Goal: Task Accomplishment & Management: Manage account settings

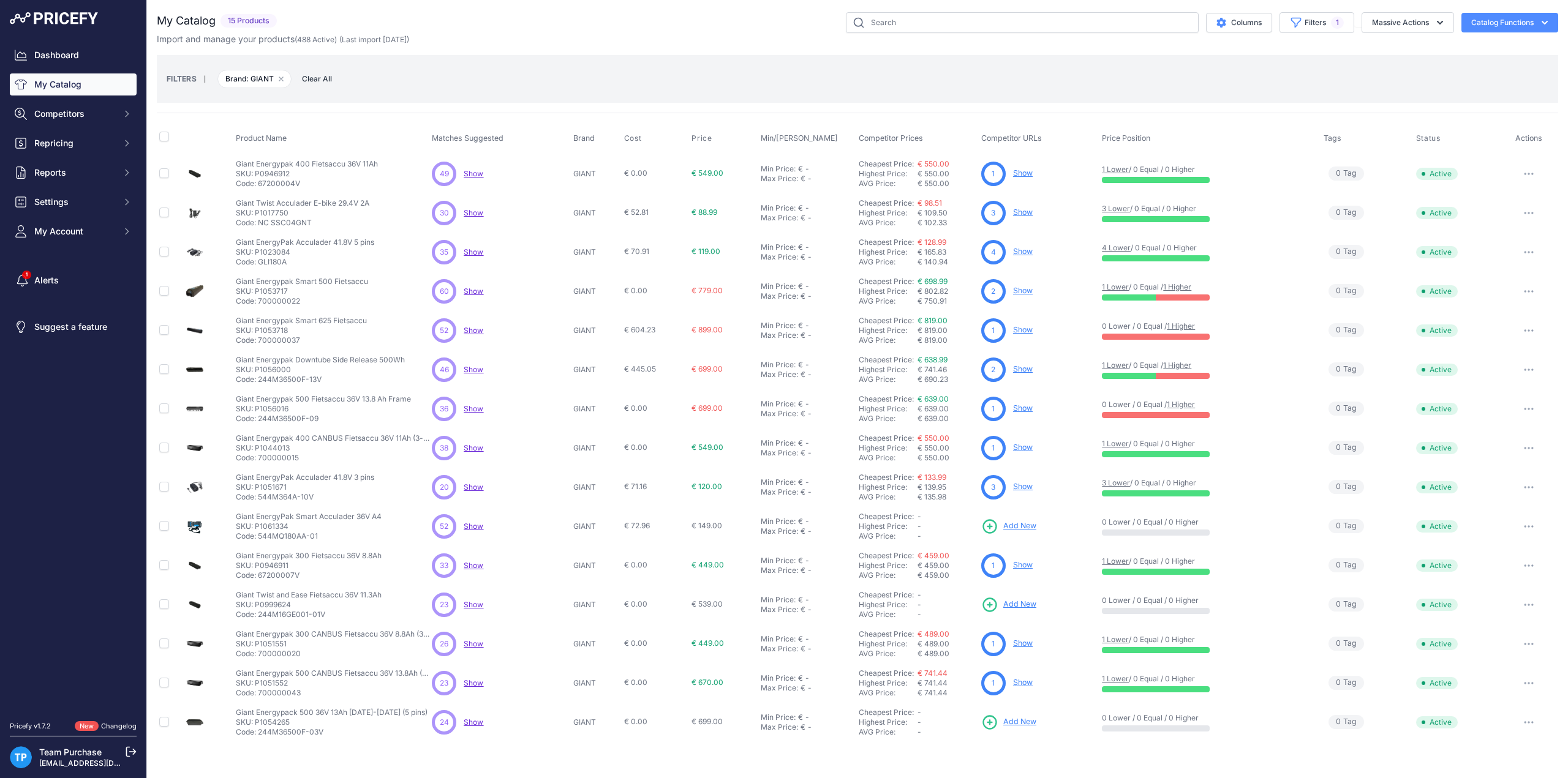
click at [1525, 173] on icon "button" at bounding box center [1525, 174] width 1 height 1
click at [1471, 146] on th "Status" at bounding box center [1457, 138] width 85 height 30
click at [1017, 68] on div "FILTERS | Brand: GIANT Remove filter option Clear All" at bounding box center [858, 78] width 1382 height 33
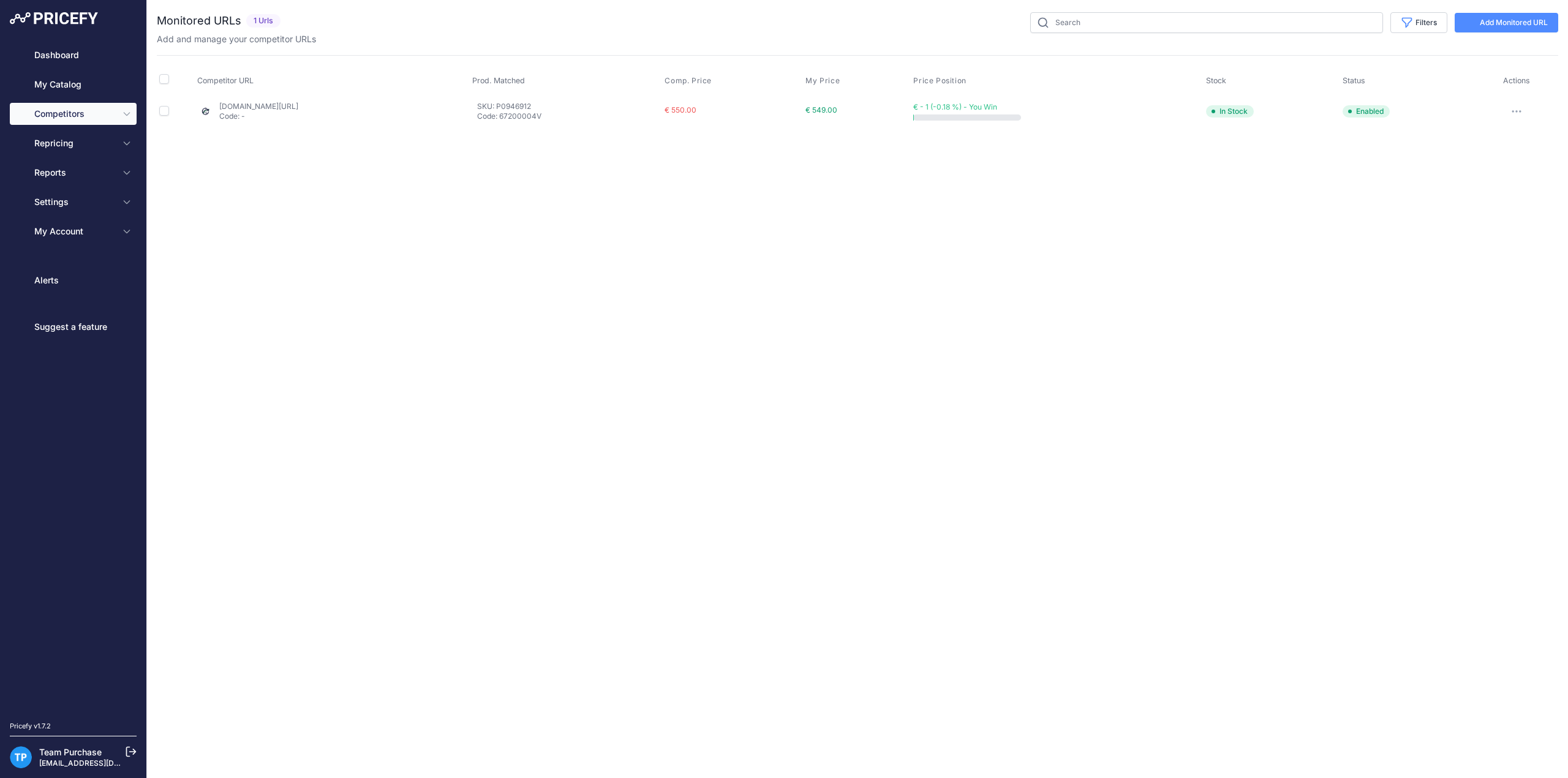
click at [1499, 28] on link "Add Monitored URL" at bounding box center [1506, 23] width 104 height 19
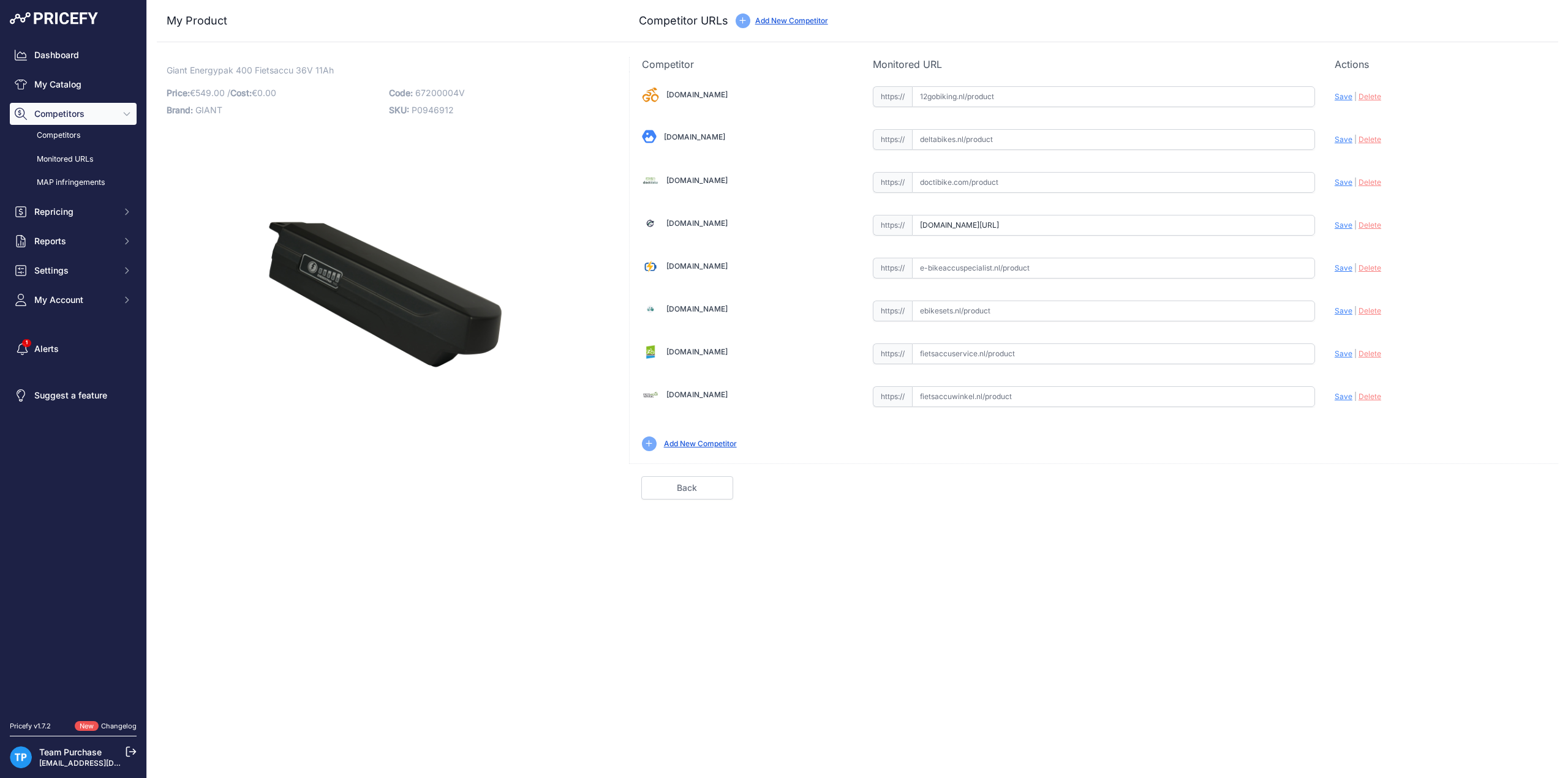
type input "www.e-bikeaccu.nl/buitenkansje-giant-energypak-400-36v-11-4ah-canbus-3-pin-fiet…"
click at [422, 109] on span "P0946912" at bounding box center [433, 110] width 42 height 10
copy span "P0946912"
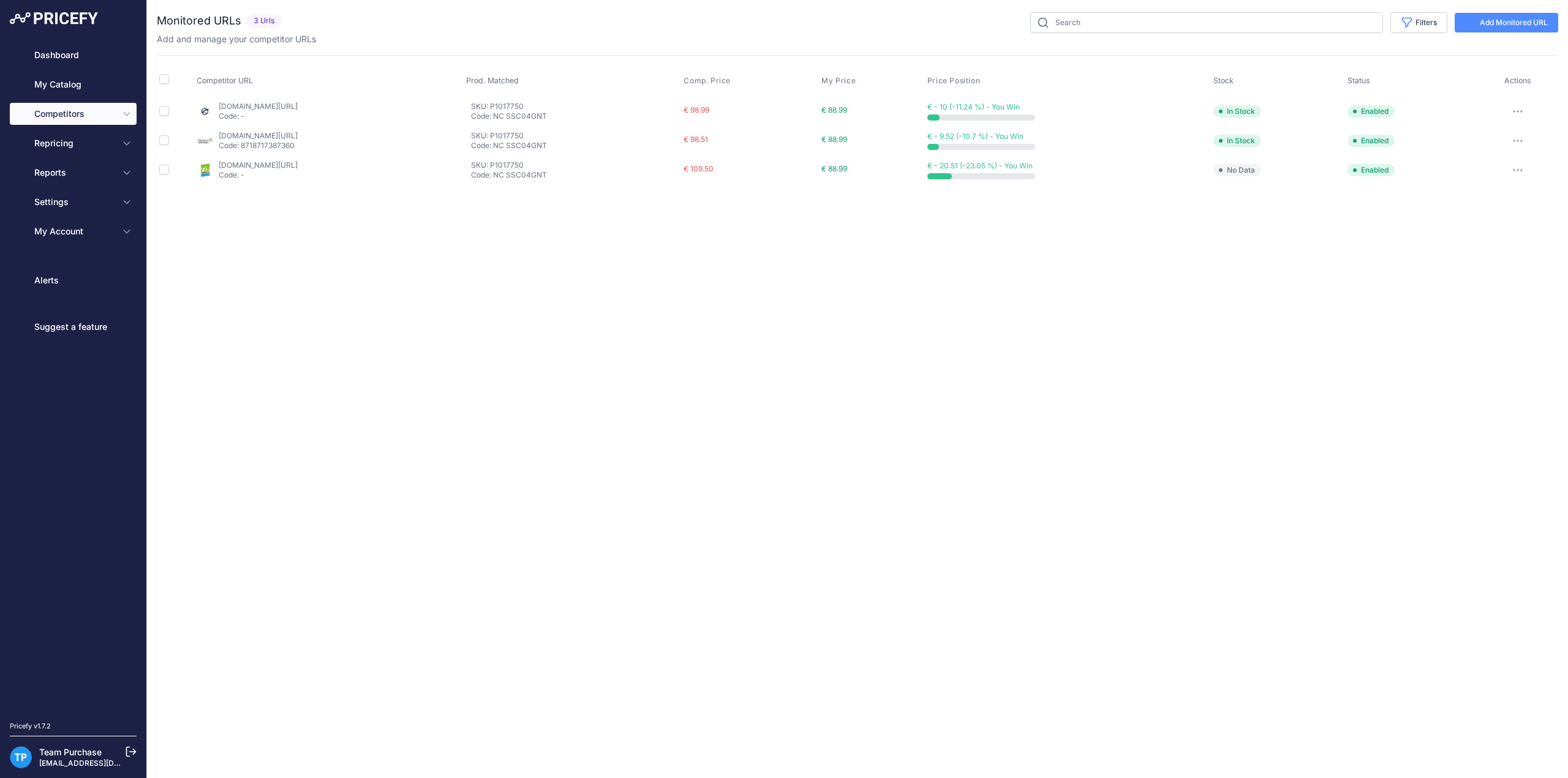
click at [1517, 18] on link "Add Monitored URL" at bounding box center [1506, 23] width 104 height 19
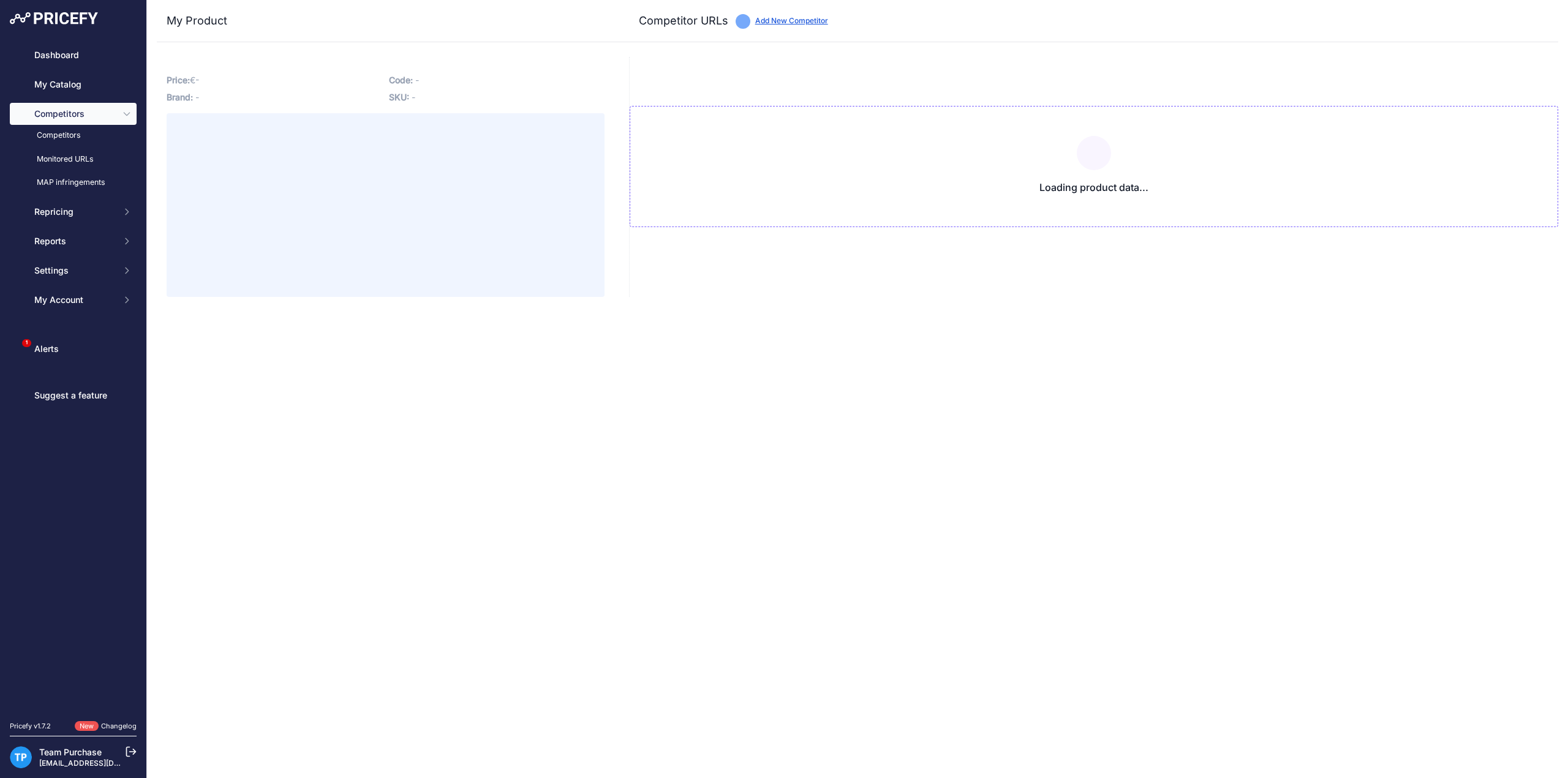
type input "www.e-bikeaccu.nl/giant-twist-lader-4-polig-xlr?prirule_jdsnikfkfjsd=10020"
type input "fietsaccuservice.nl/shop/acculaders/12009-acculader-giant-nc-ssc04gnt/?prirule_…"
type input "www.fietsaccuwinkel.nl/giant-twist-26-volt-lader-xlr-4-pins?prirule_jdsnikfkfjs…"
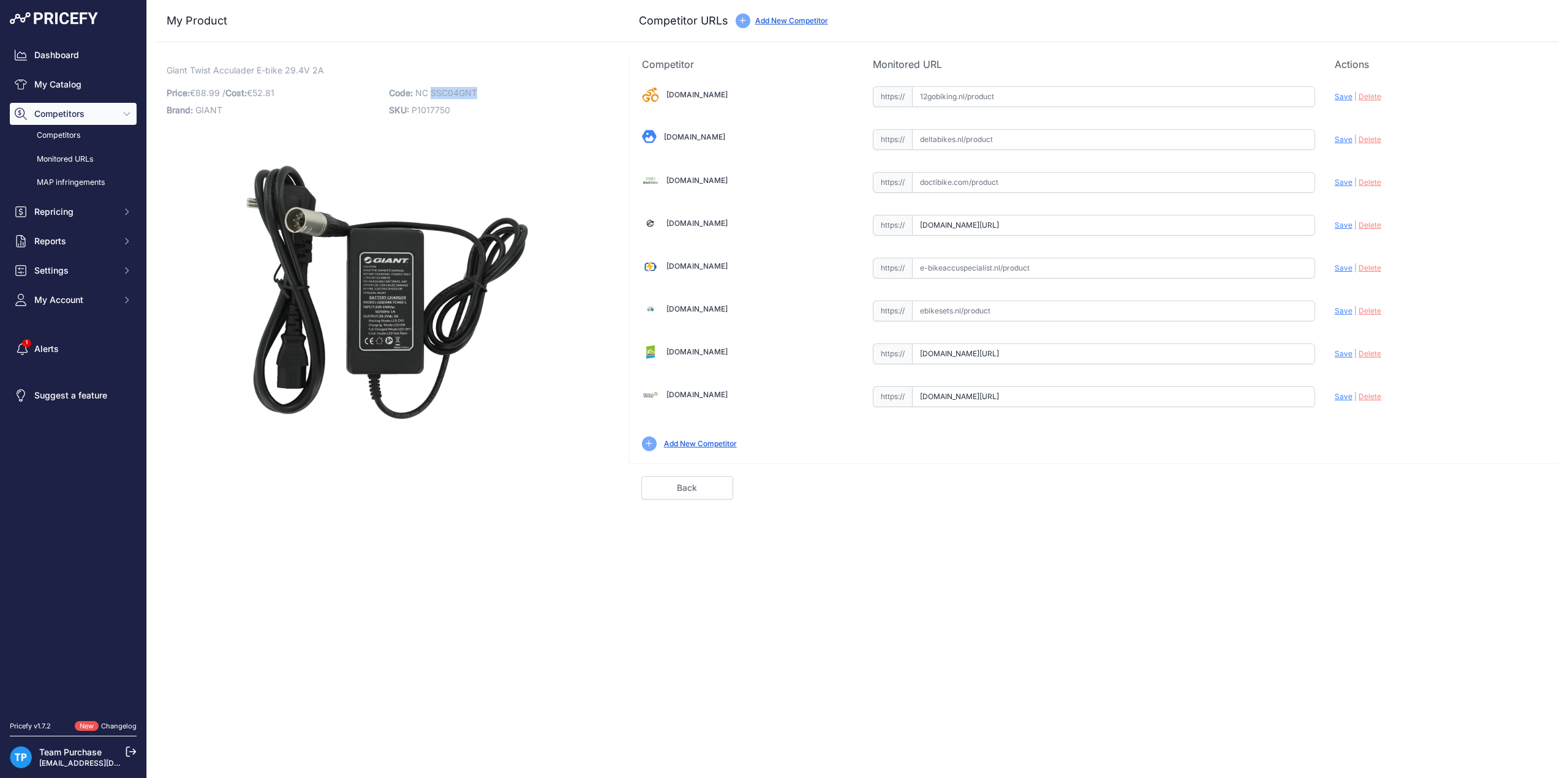
drag, startPoint x: 432, startPoint y: 91, endPoint x: 479, endPoint y: 92, distance: 47.0
click at [479, 92] on p "Code: NC SSC04GNT" at bounding box center [497, 93] width 215 height 17
copy span "SSC04GNT"
click at [1001, 263] on input "text" at bounding box center [1113, 268] width 403 height 21
paste input "https://e-bikeaccuspecialist.nl/product/giant-twist-lader-4-polig-xlr/"
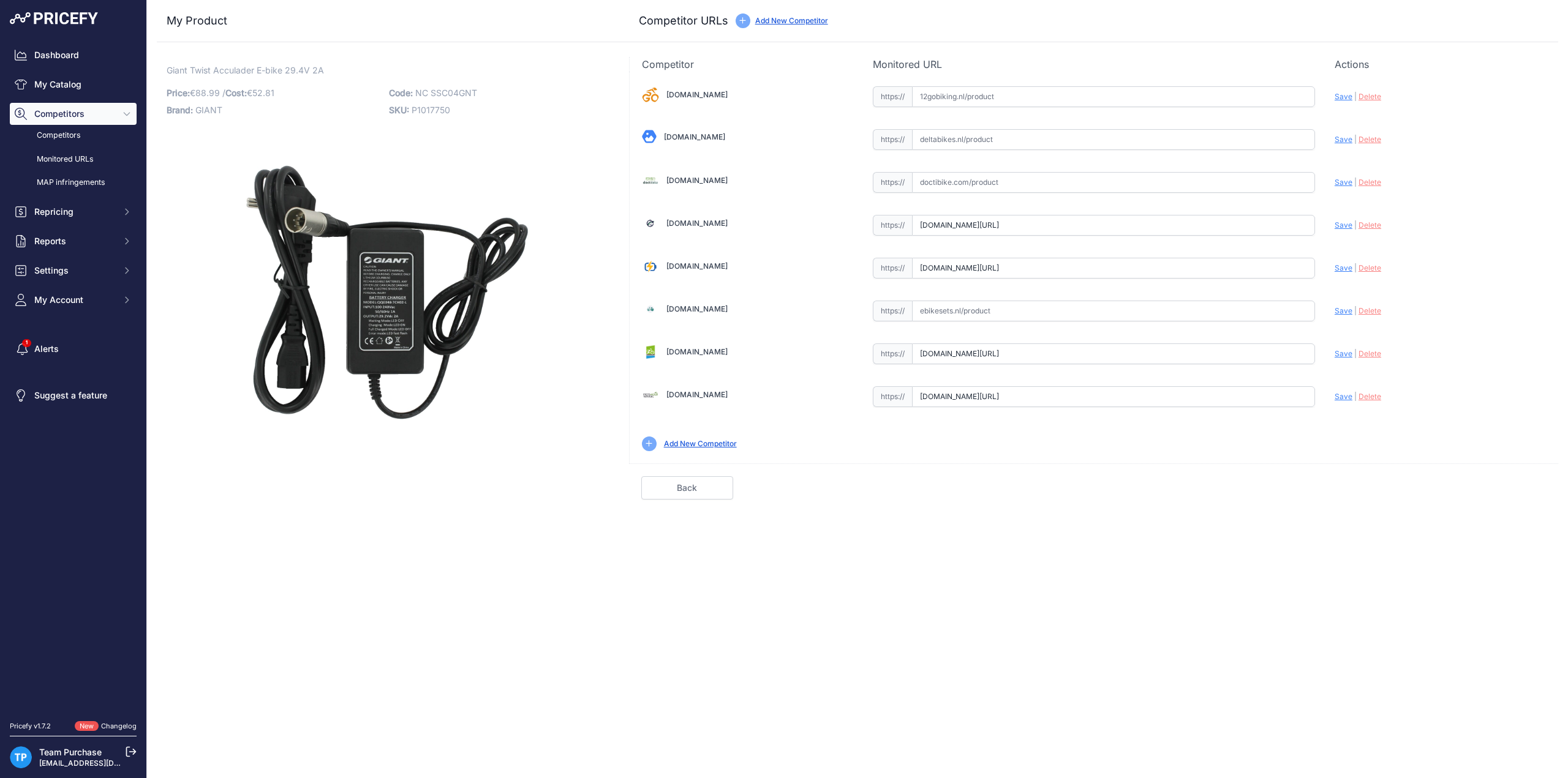
click at [1344, 264] on span "Save" at bounding box center [1343, 268] width 17 height 9
type input "https://e-bikeaccuspecialist.nl/product/giant-twist-lader-4-polig-xlr/?prirule_…"
click at [1506, 480] on link "Done" at bounding box center [1500, 488] width 92 height 23
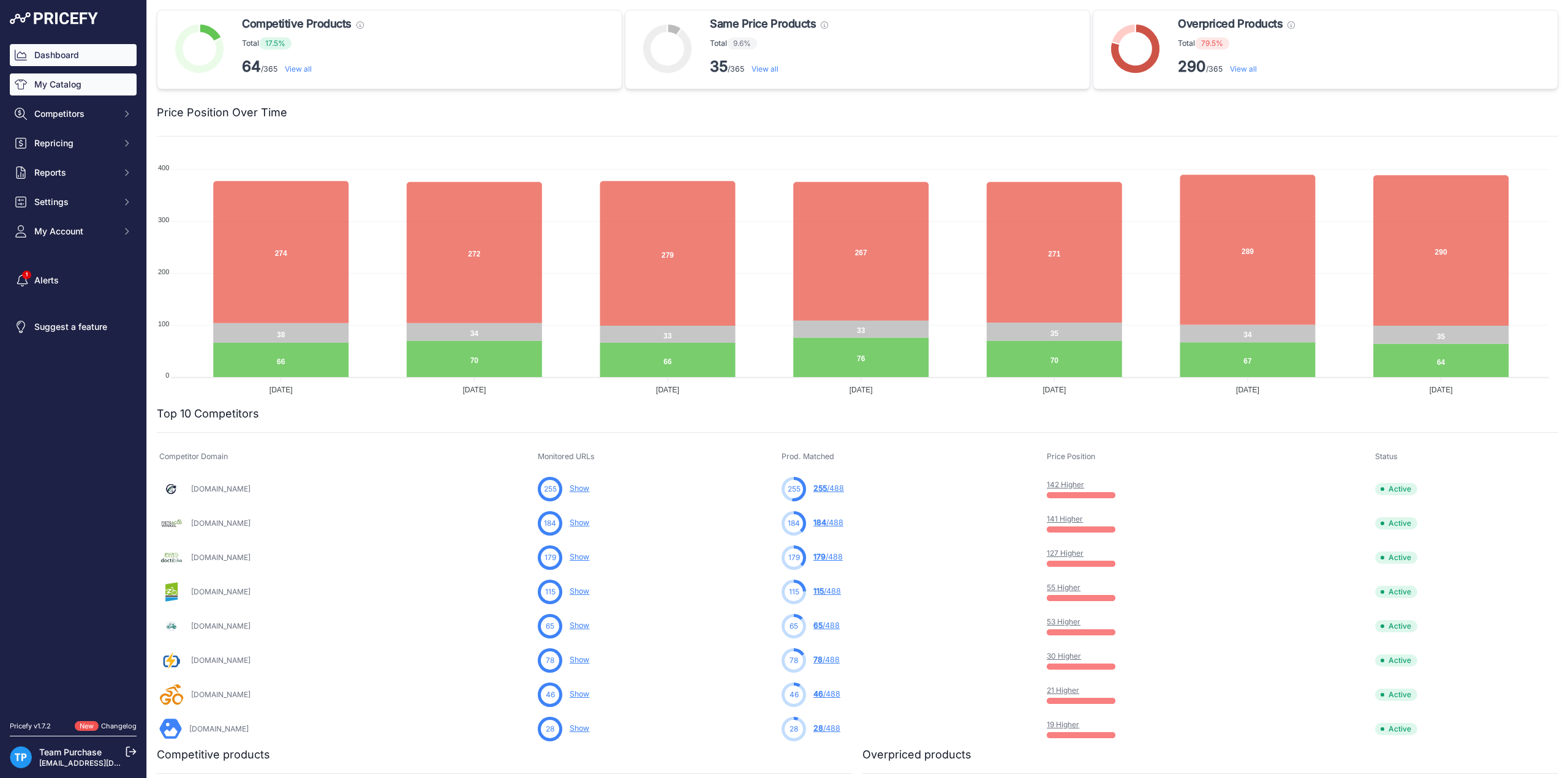
click at [31, 77] on link "My Catalog" at bounding box center [73, 84] width 127 height 22
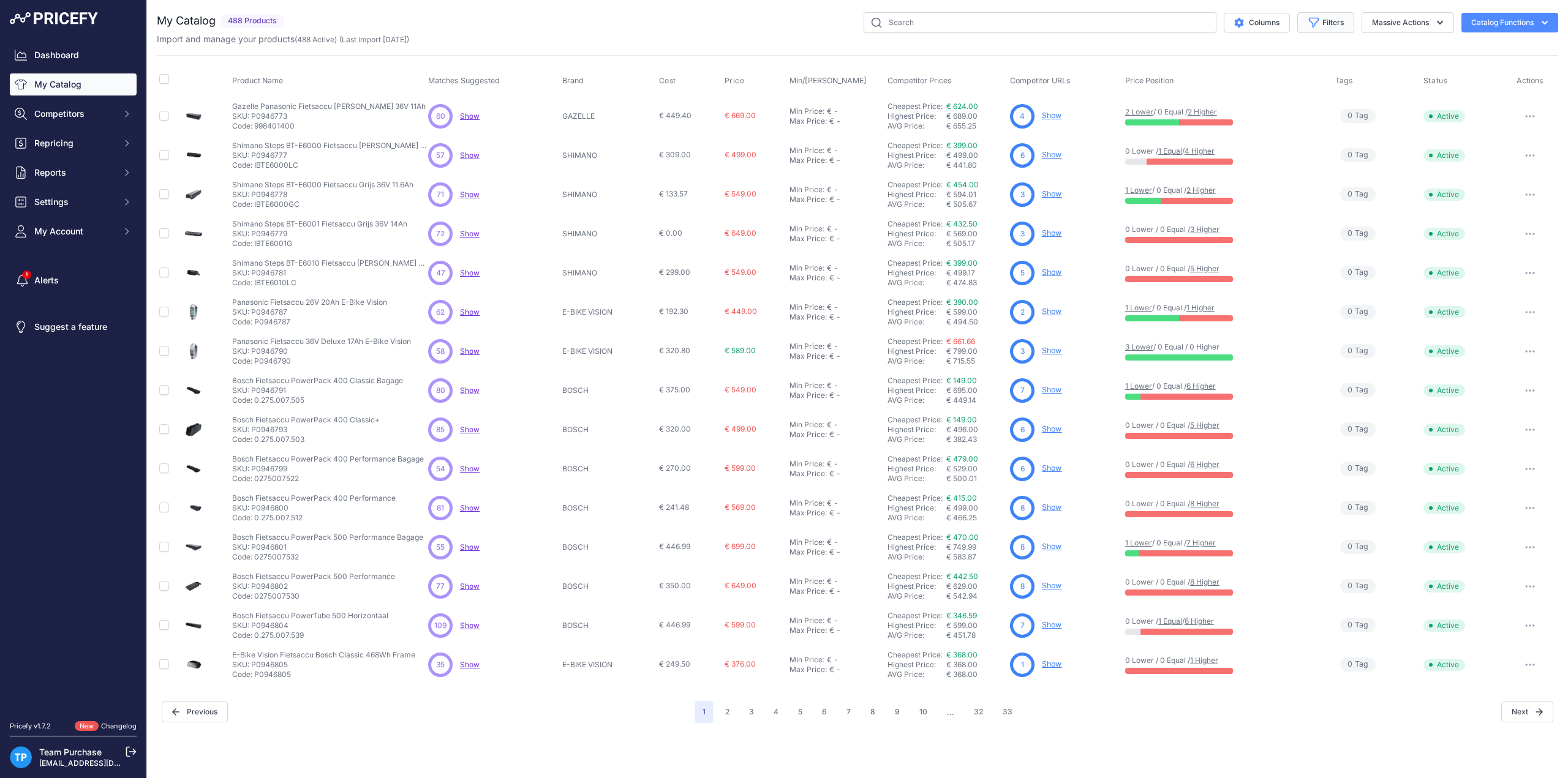
click at [1516, 24] on button "Catalog Functions" at bounding box center [1510, 23] width 97 height 19
click at [1448, 24] on button "Massive Actions" at bounding box center [1407, 23] width 93 height 21
click at [1405, 25] on button "Massive Actions" at bounding box center [1407, 23] width 93 height 21
click at [1300, 25] on button "Filters" at bounding box center [1326, 23] width 57 height 21
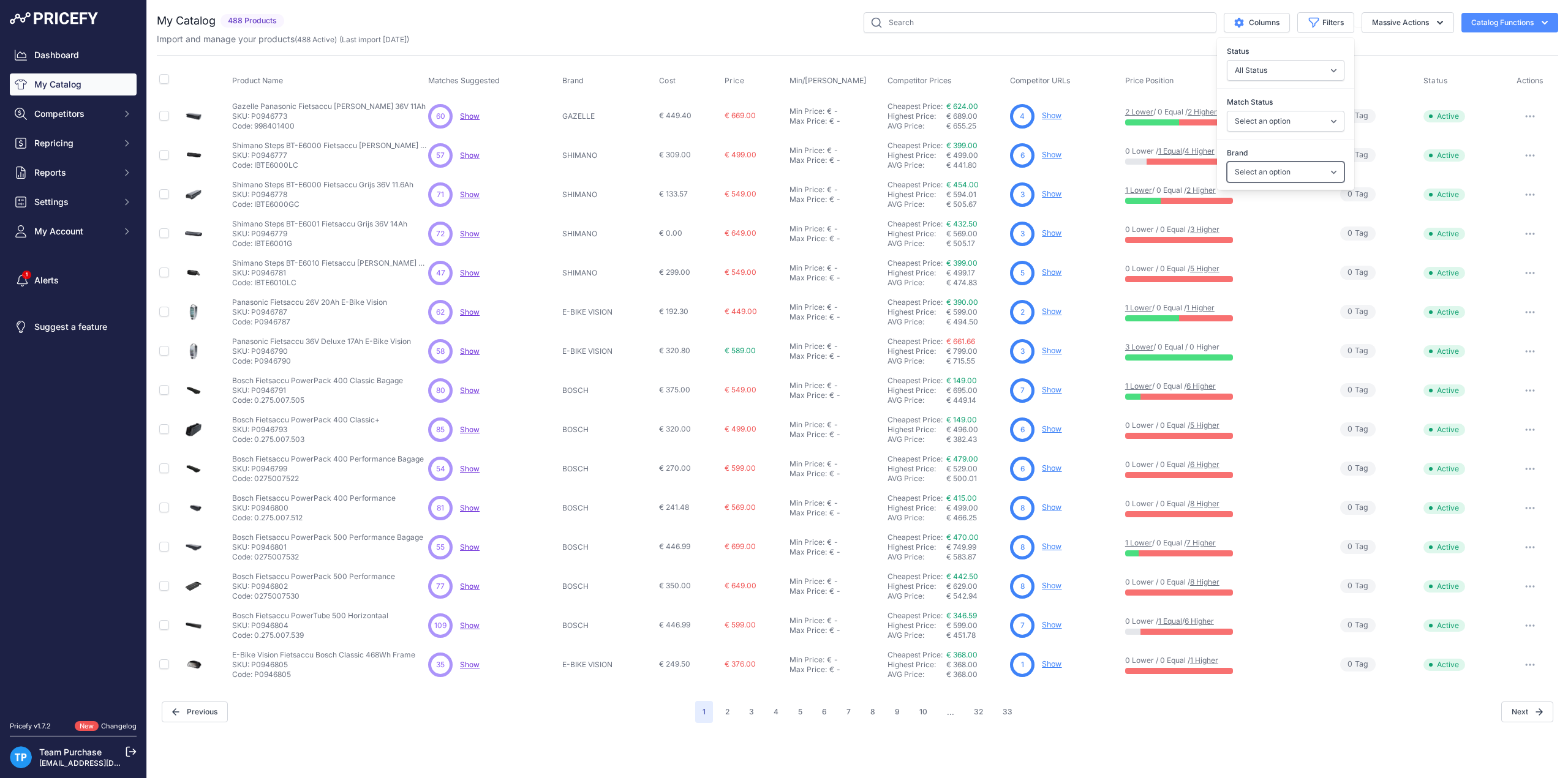
click at [1311, 164] on select "Select an option AEG ANSMANN BAFANG BASIL BATAVUS BMZ BOSCH BRINCKERS COMPATIBL…" at bounding box center [1286, 172] width 118 height 21
select select "GIANT"
click at [1227, 162] on select "Select an option AEG ANSMANN BAFANG BASIL BATAVUS BMZ BOSCH BRINCKERS COMPATIBL…" at bounding box center [1286, 172] width 118 height 21
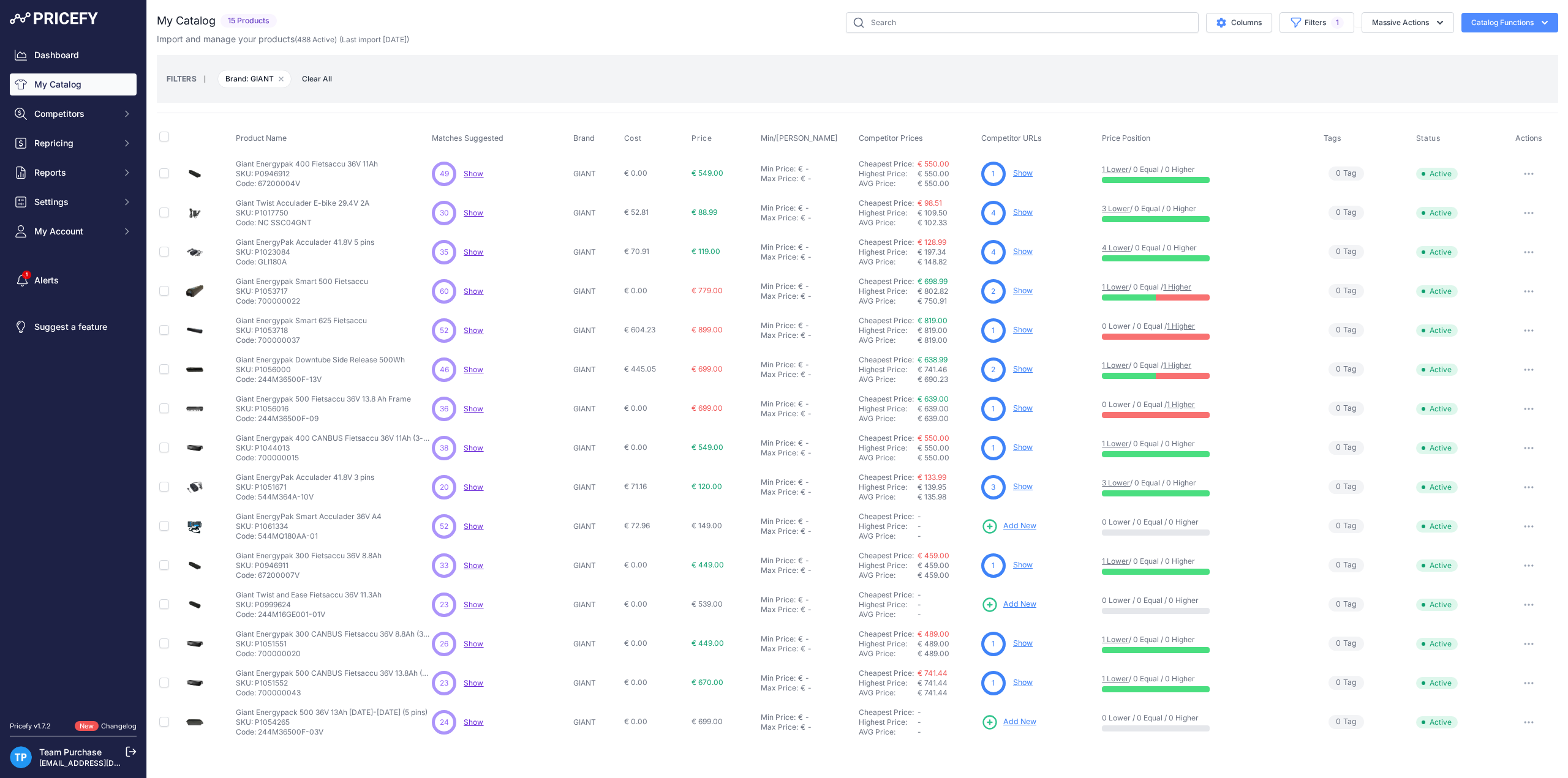
click at [550, 38] on div "Import and manage your products ( 488 Active ) (Last import 22 Days ago)" at bounding box center [858, 39] width 1402 height 12
click at [265, 291] on p "SKU: P1053717" at bounding box center [302, 291] width 132 height 10
copy p "P1053717"
click at [1524, 290] on icon "button" at bounding box center [1528, 291] width 10 height 3
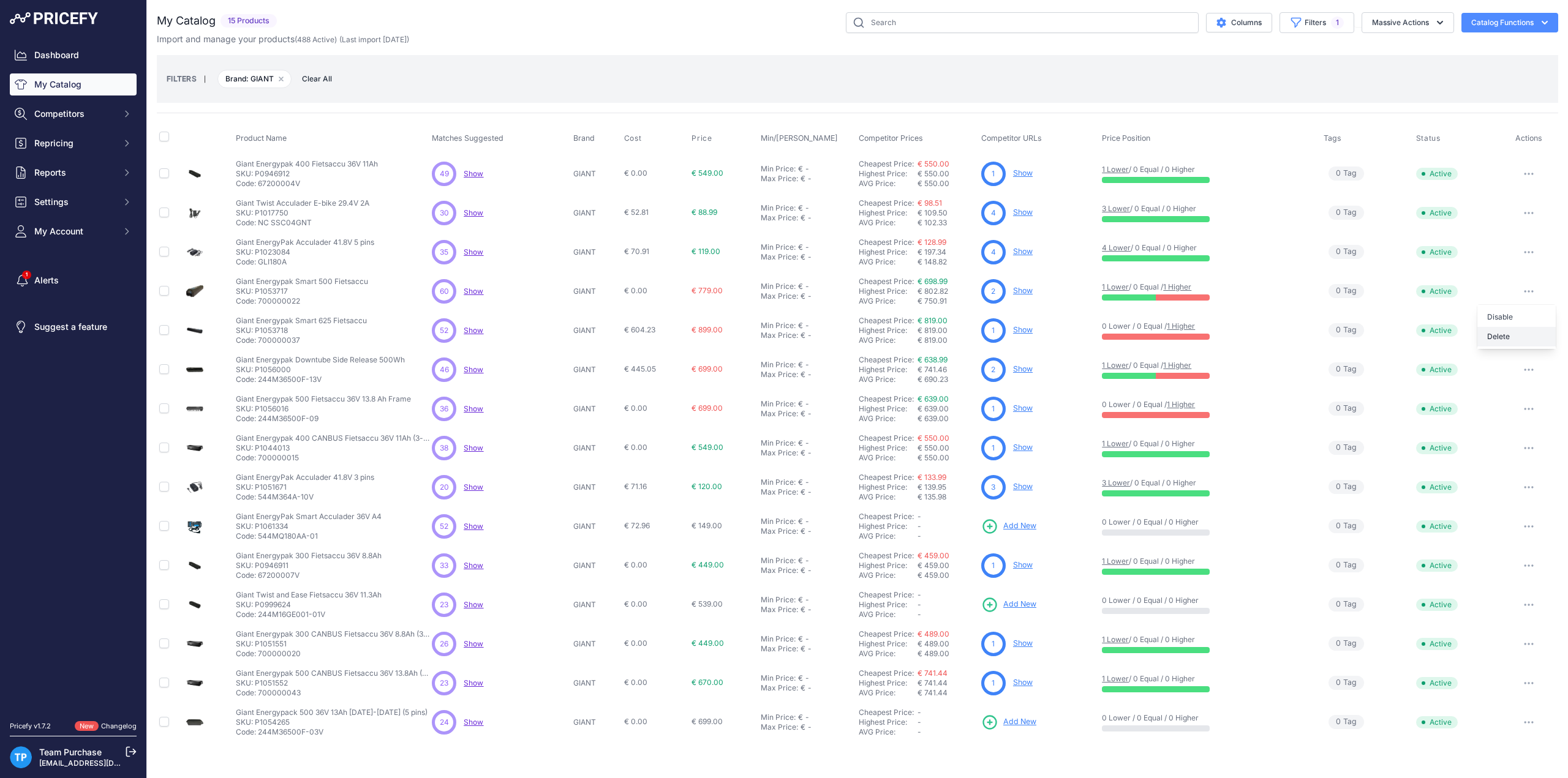
click at [1510, 331] on button "Delete" at bounding box center [1516, 337] width 78 height 19
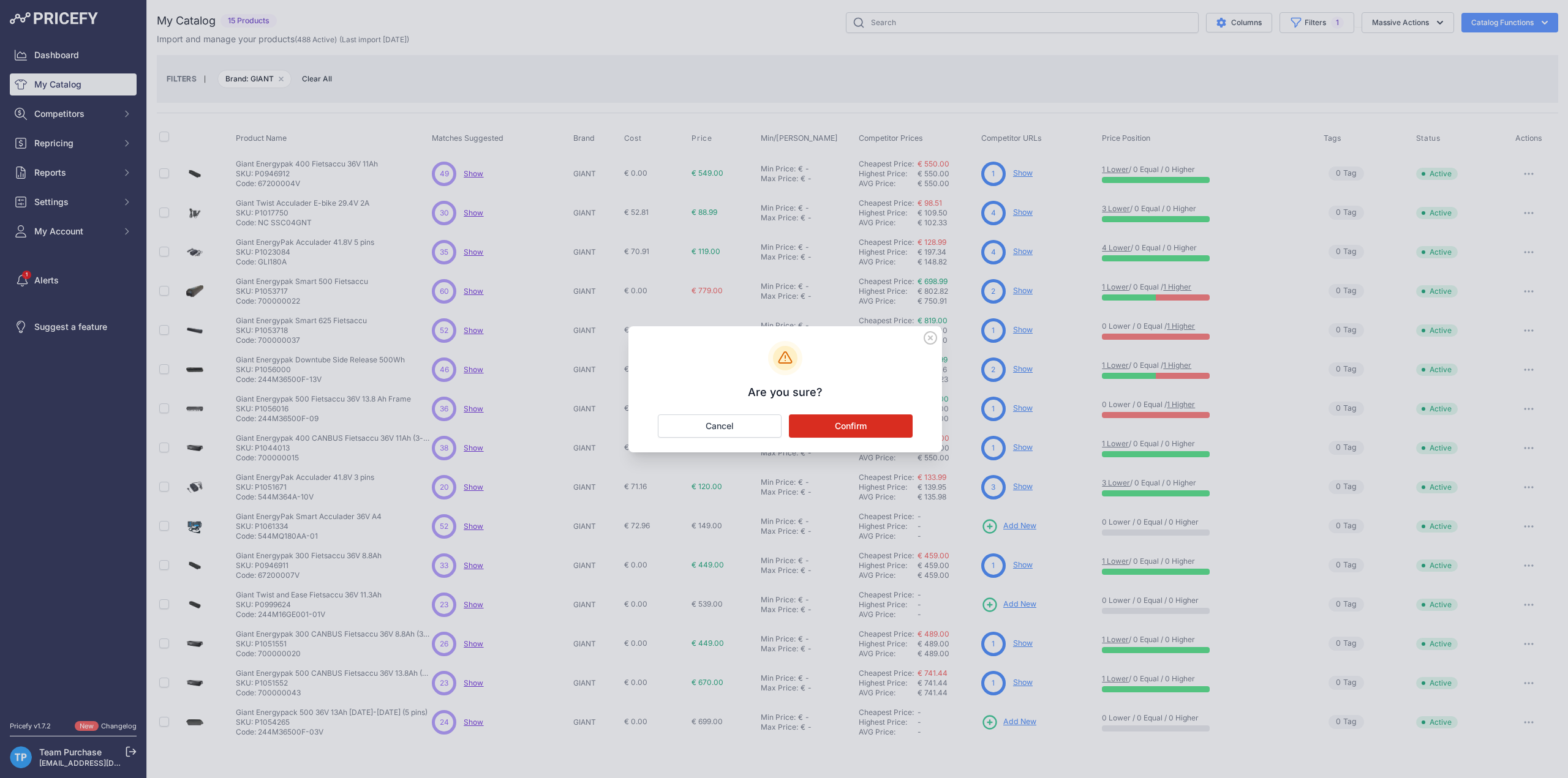
click at [828, 424] on button "Confirm" at bounding box center [850, 426] width 124 height 23
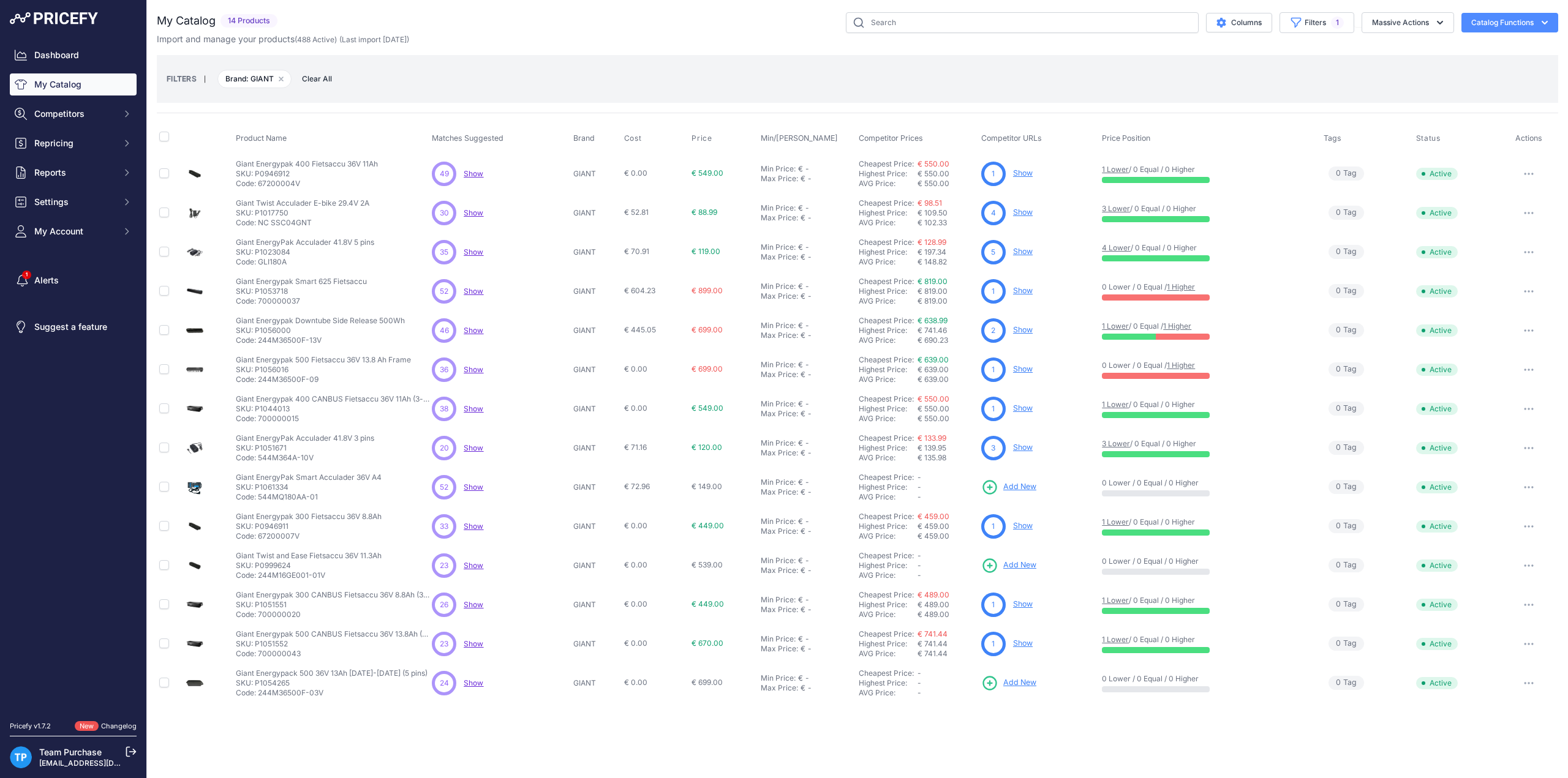
click at [271, 291] on p "SKU: P1053718" at bounding box center [301, 291] width 131 height 10
copy p "P1053718"
click at [311, 289] on p "SKU: P1053718" at bounding box center [301, 291] width 131 height 10
click at [1530, 408] on icon "button" at bounding box center [1528, 409] width 10 height 3
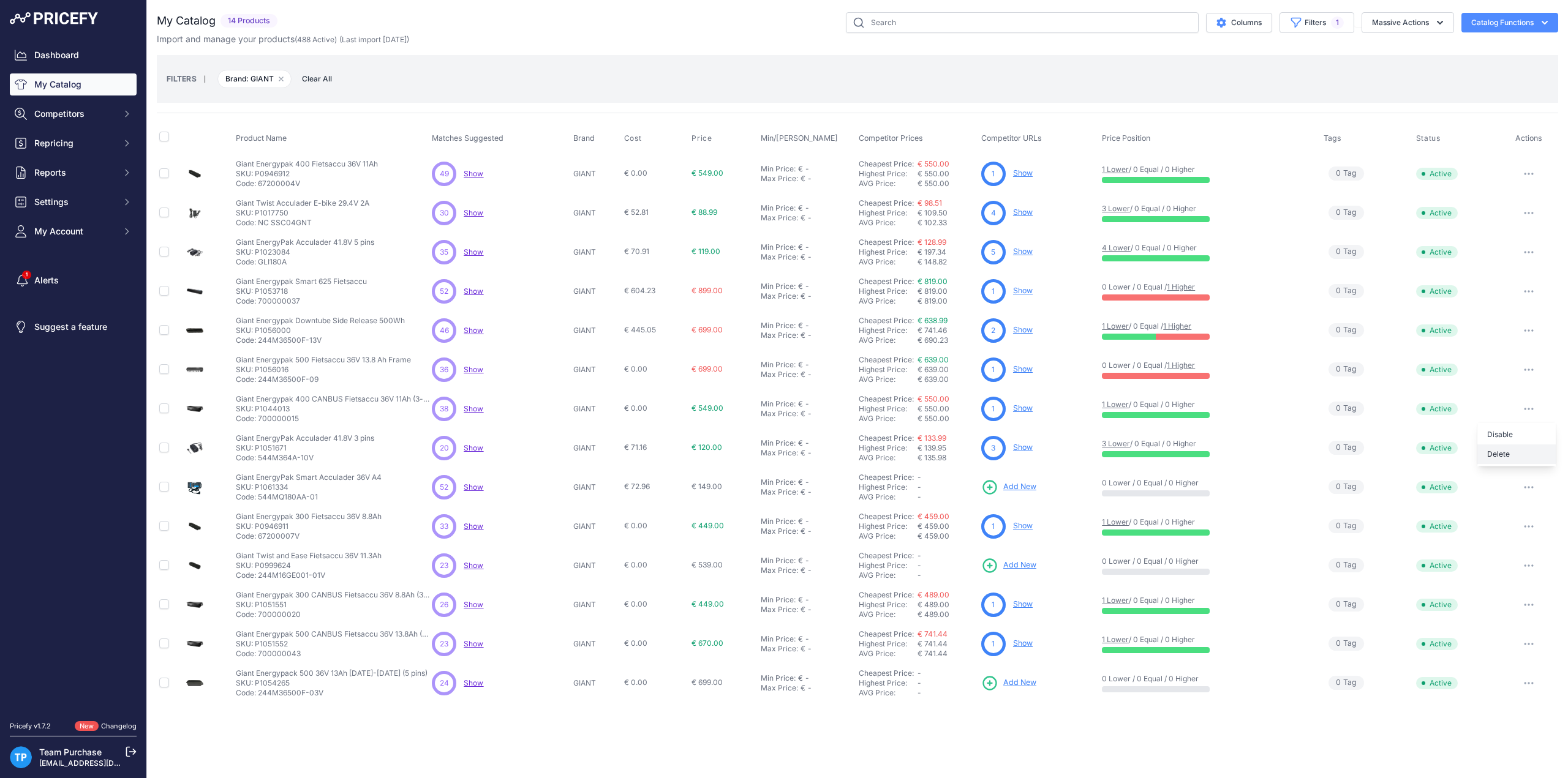
click at [1512, 451] on button "Delete" at bounding box center [1516, 454] width 78 height 19
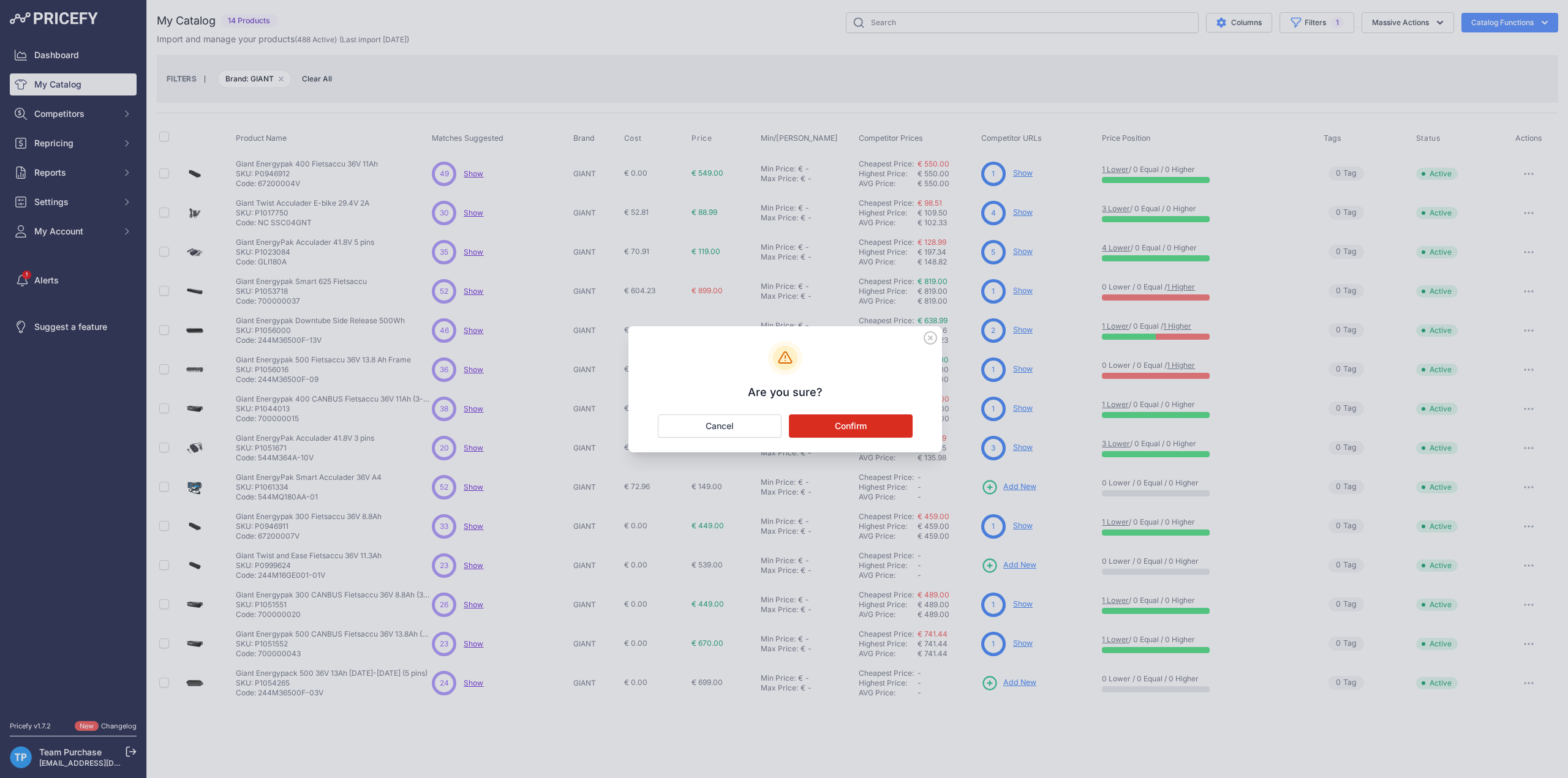
click at [842, 429] on button "Confirm" at bounding box center [850, 426] width 124 height 23
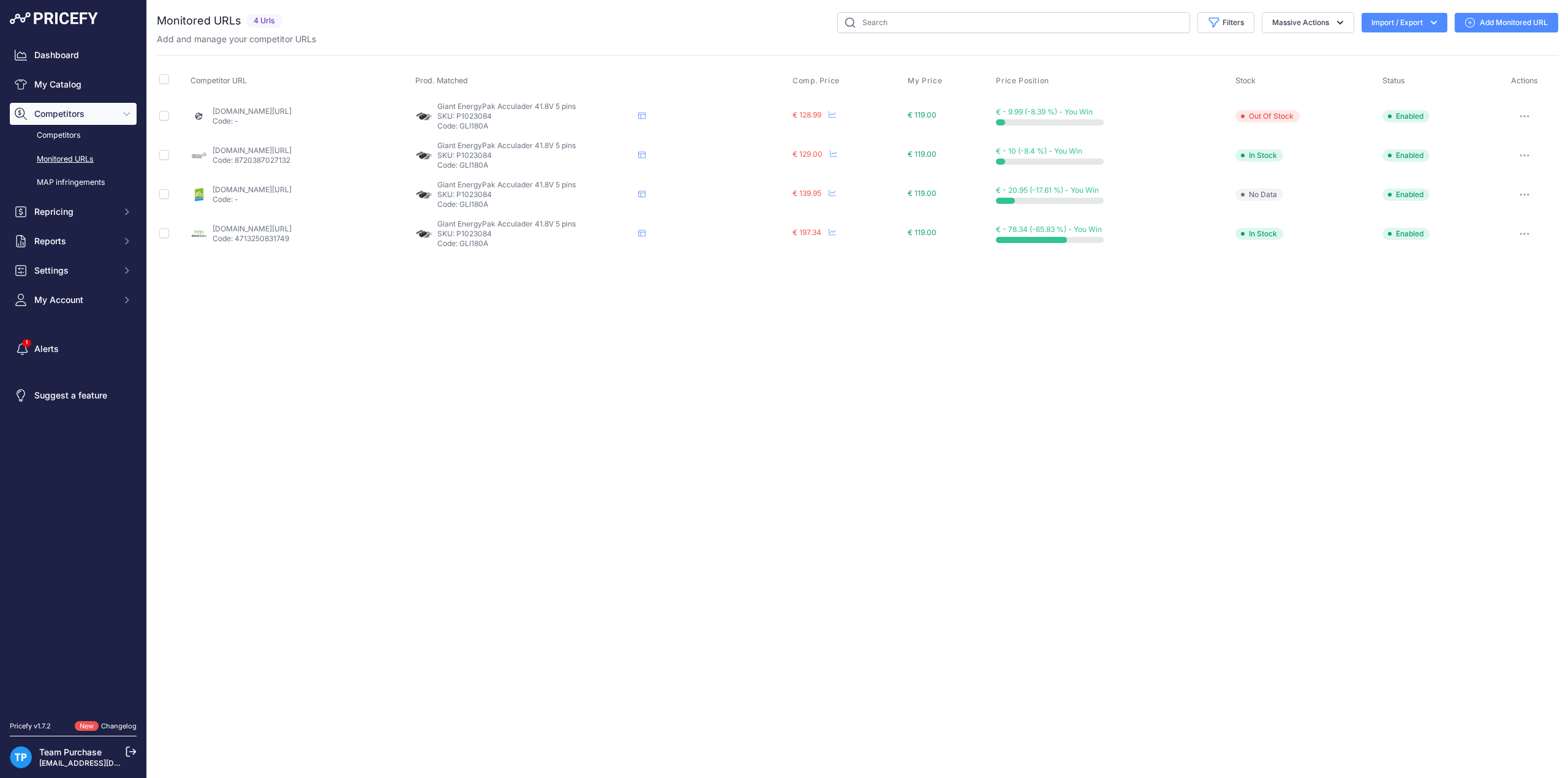
click at [402, 34] on div "Add and manage your competitor URLs" at bounding box center [858, 39] width 1402 height 12
click at [1494, 19] on link "Add Monitored URL" at bounding box center [1506, 23] width 104 height 19
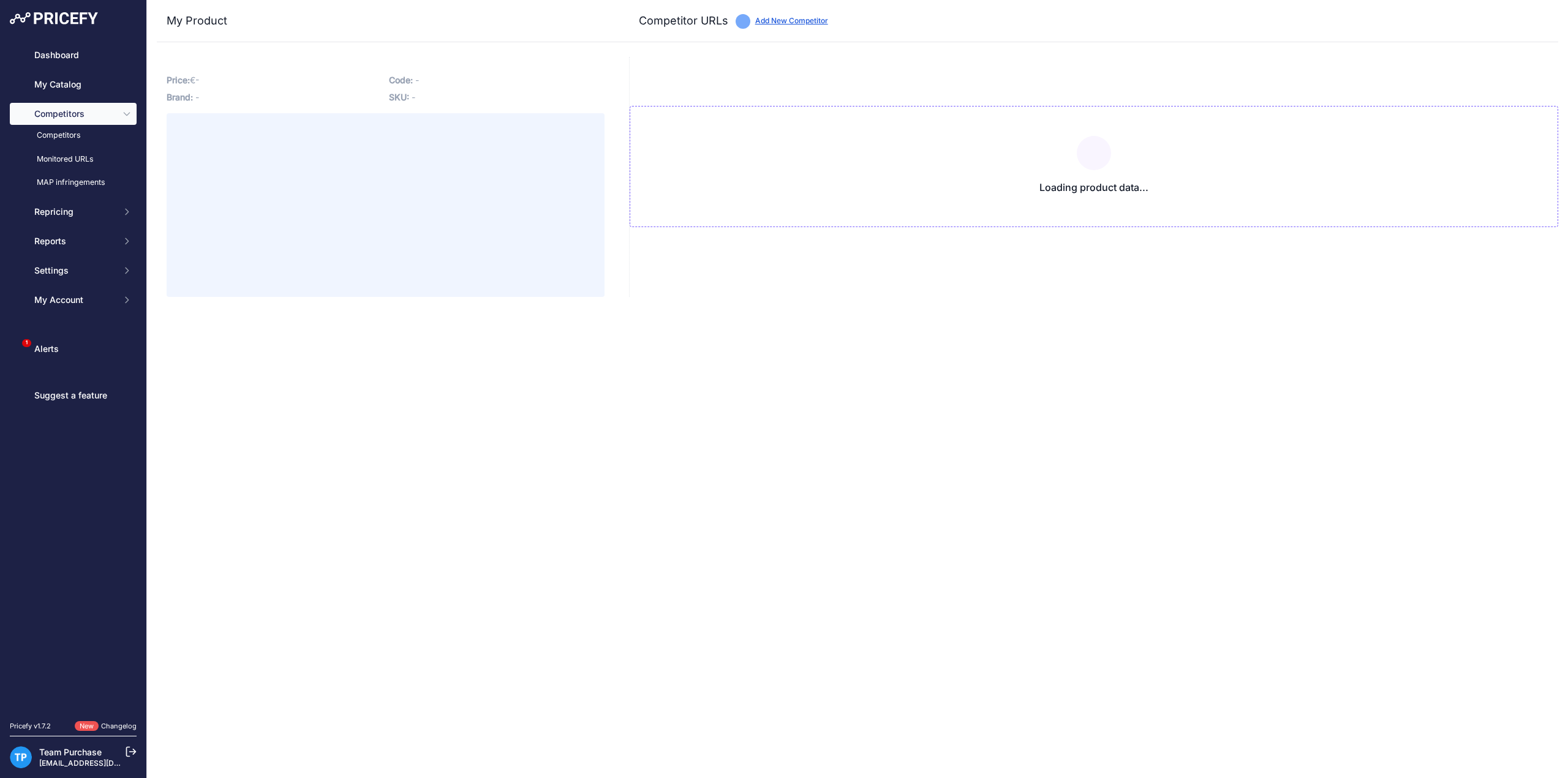
type input "doctibike.com/nl/fietslader-voor-meerdere-merken/1629-giant-energypack-36v-4a-5…"
type input "www.e-bikeaccu.nl/giant-energypak-twist-aspiro-ease-42v-4a-5-polige-snellader?p…"
type input "fietsaccuservice.nl/shop/acculaders/12008-acculader-giant-gli180-4a-snellader/?…"
type input "www.fietsaccuwinkel.nl/giant-36-volt-lader-5-pins?prirule_jdsnikfkfjsd=10020"
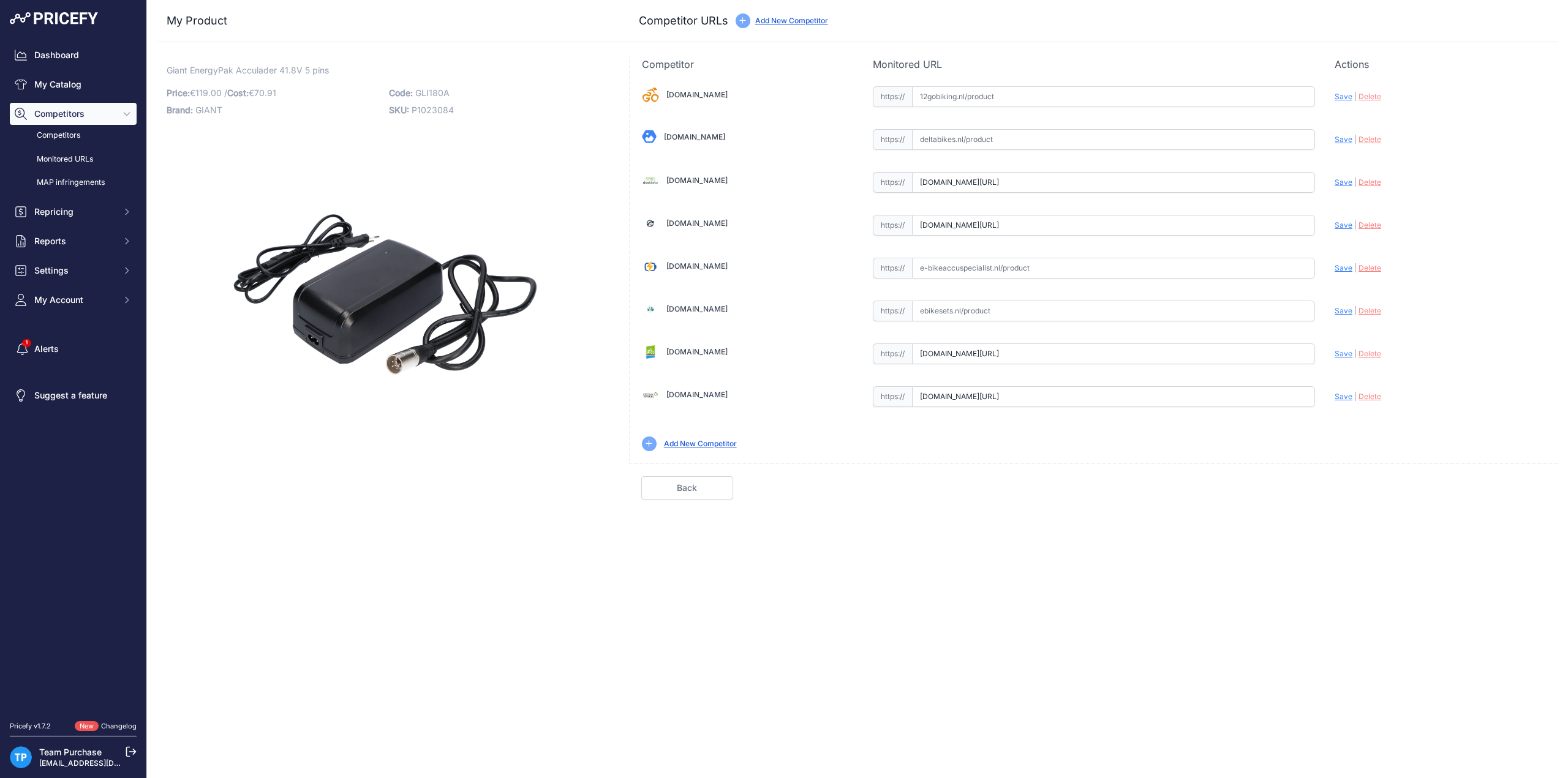
click at [429, 91] on span "GLI180A" at bounding box center [432, 93] width 34 height 10
copy span "GLI180A"
click at [1034, 261] on input "text" at bounding box center [1113, 268] width 403 height 21
paste input "https://e-bikeaccuspecialist.nl/product/giant-energypak-42v-4a-5-polige-snellad…"
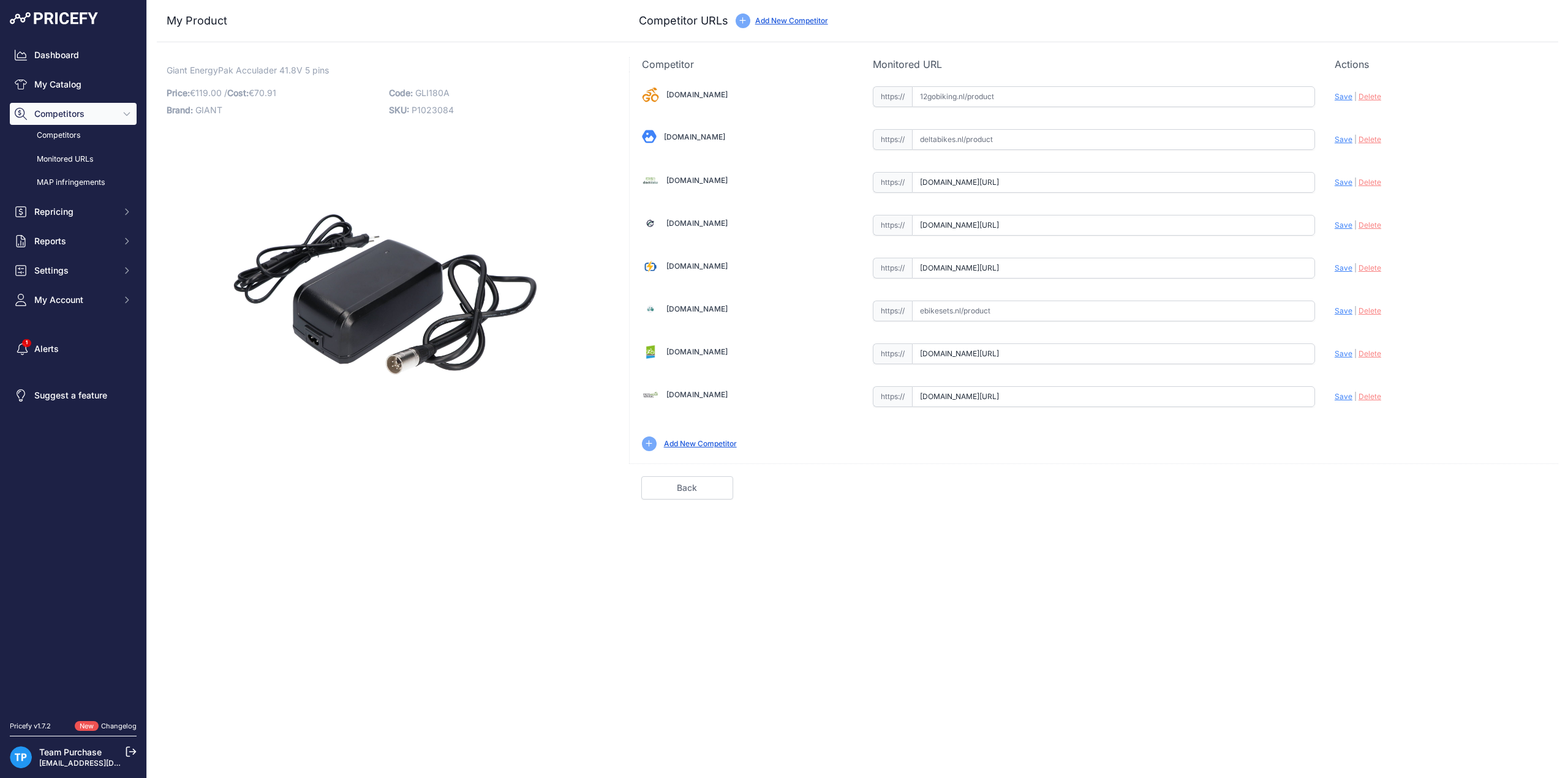
click at [1339, 265] on span "Save" at bounding box center [1343, 268] width 17 height 9
type input "https://e-bikeaccuspecialist.nl/product/giant-energypak-42v-4a-5-polige-snellad…"
click at [1519, 477] on link "Done" at bounding box center [1500, 488] width 92 height 23
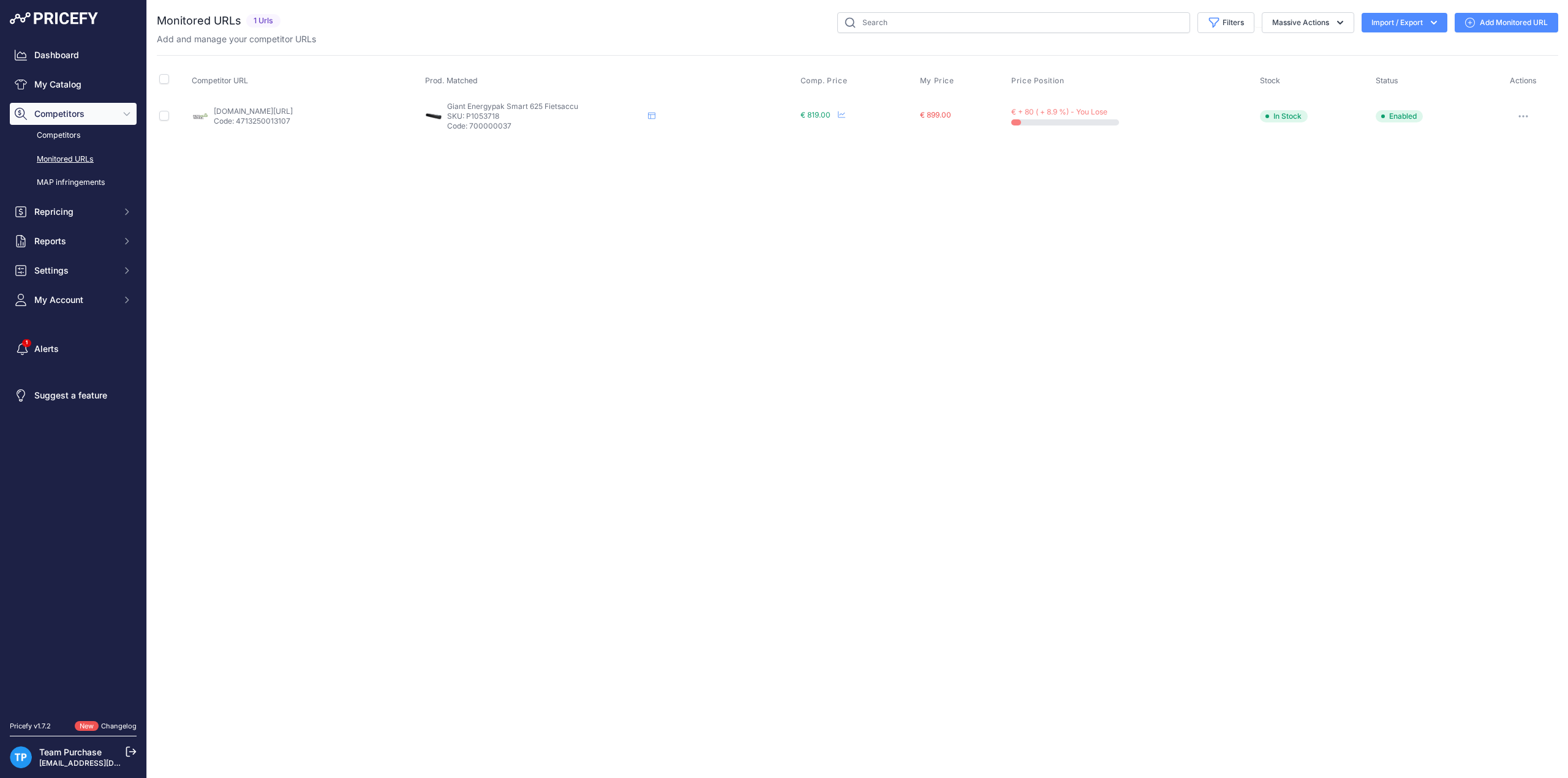
click at [643, 25] on div "Filters Saved Filters Set None Competitors Cheaper Than Me Competitors Products…" at bounding box center [922, 23] width 1273 height 21
click at [1512, 21] on link "Add Monitored URL" at bounding box center [1506, 23] width 104 height 19
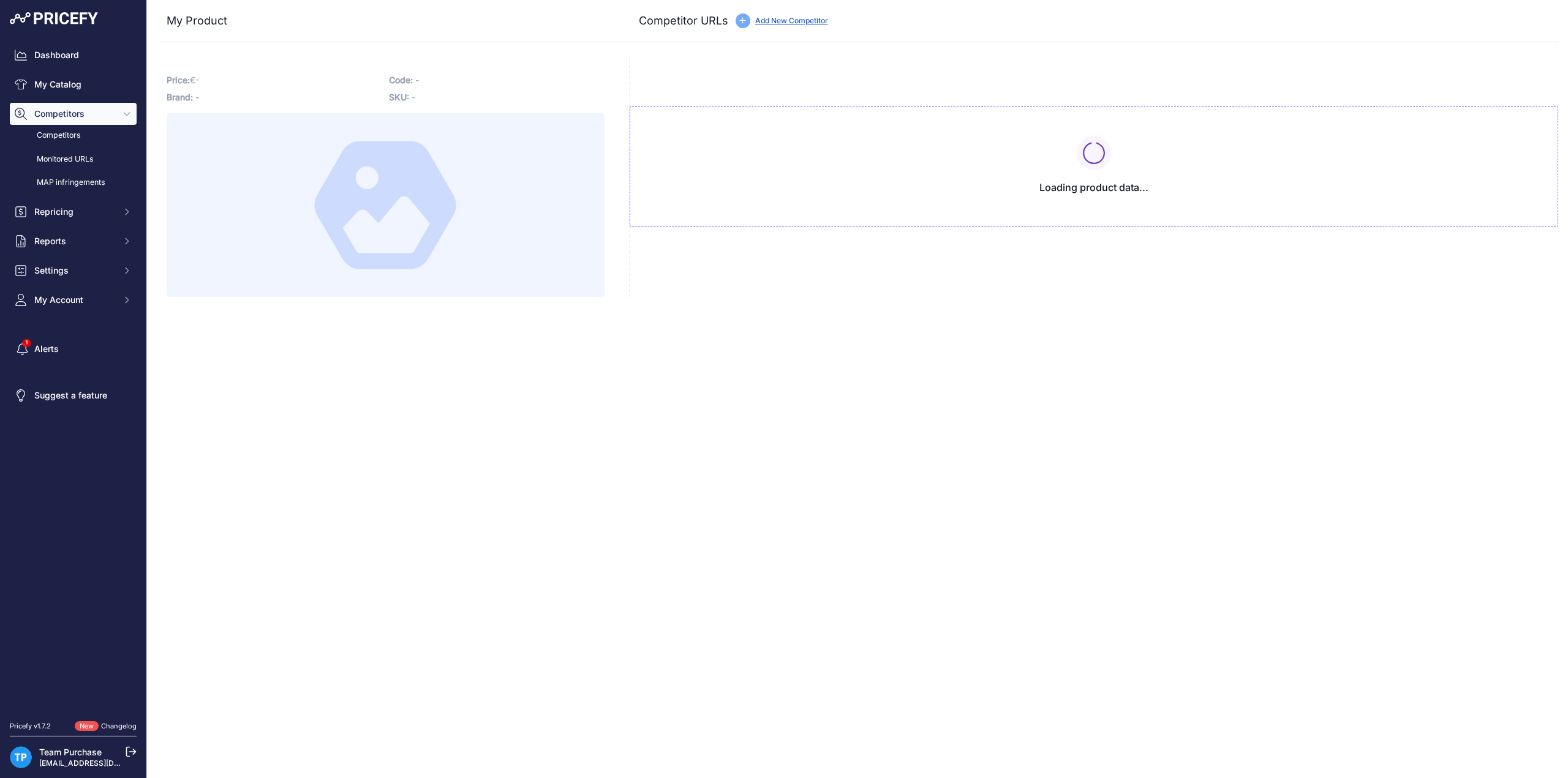
type input "[DOMAIN_NAME][URL]"
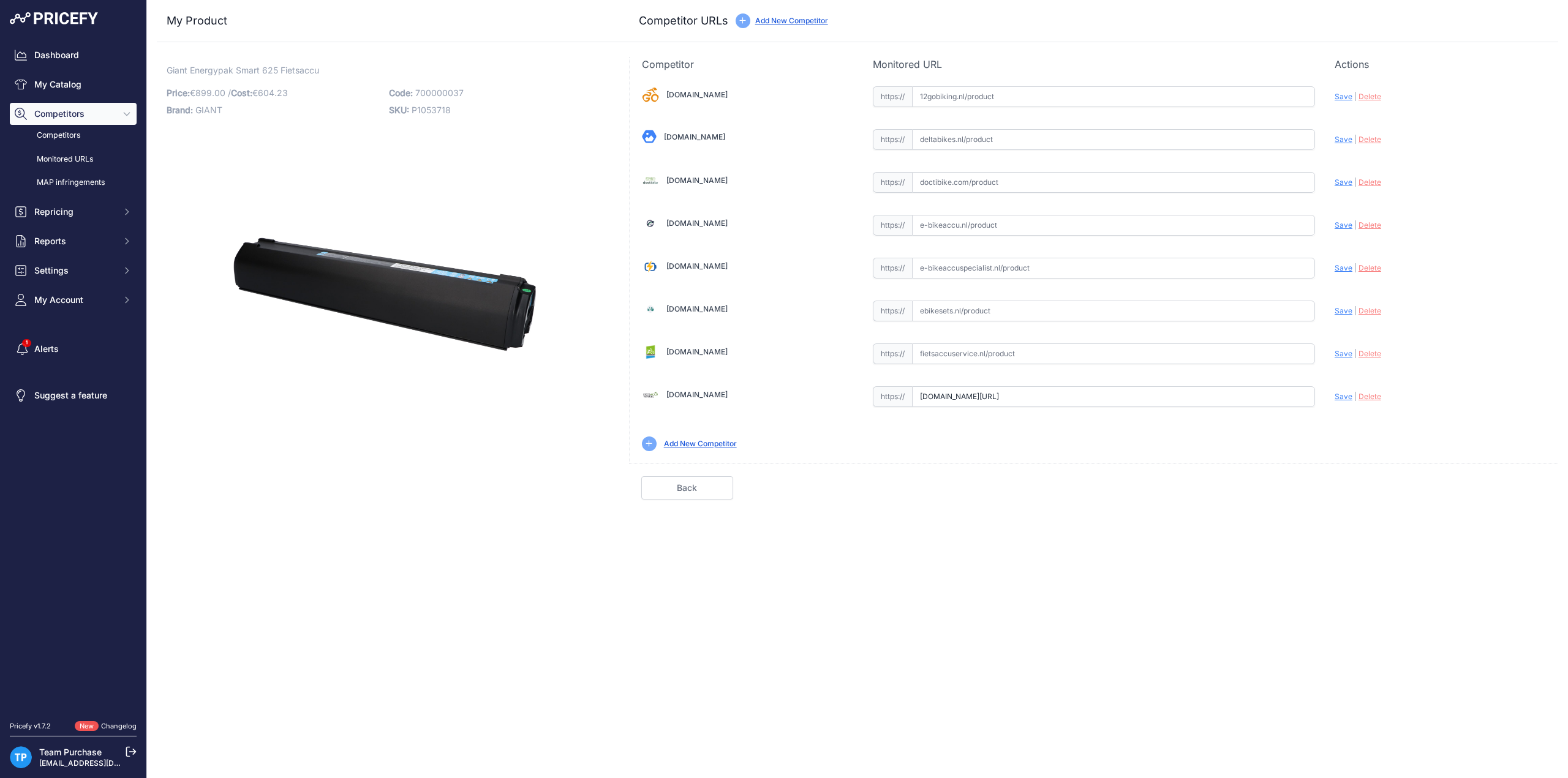
click at [420, 88] on span "700000037" at bounding box center [439, 93] width 49 height 10
copy span "700000037"
click at [990, 261] on input "text" at bounding box center [1113, 268] width 403 height 21
paste input "https://e-bikeaccuspecialist.nl/product/giant-energypak-smart-625-fietsaccu/"
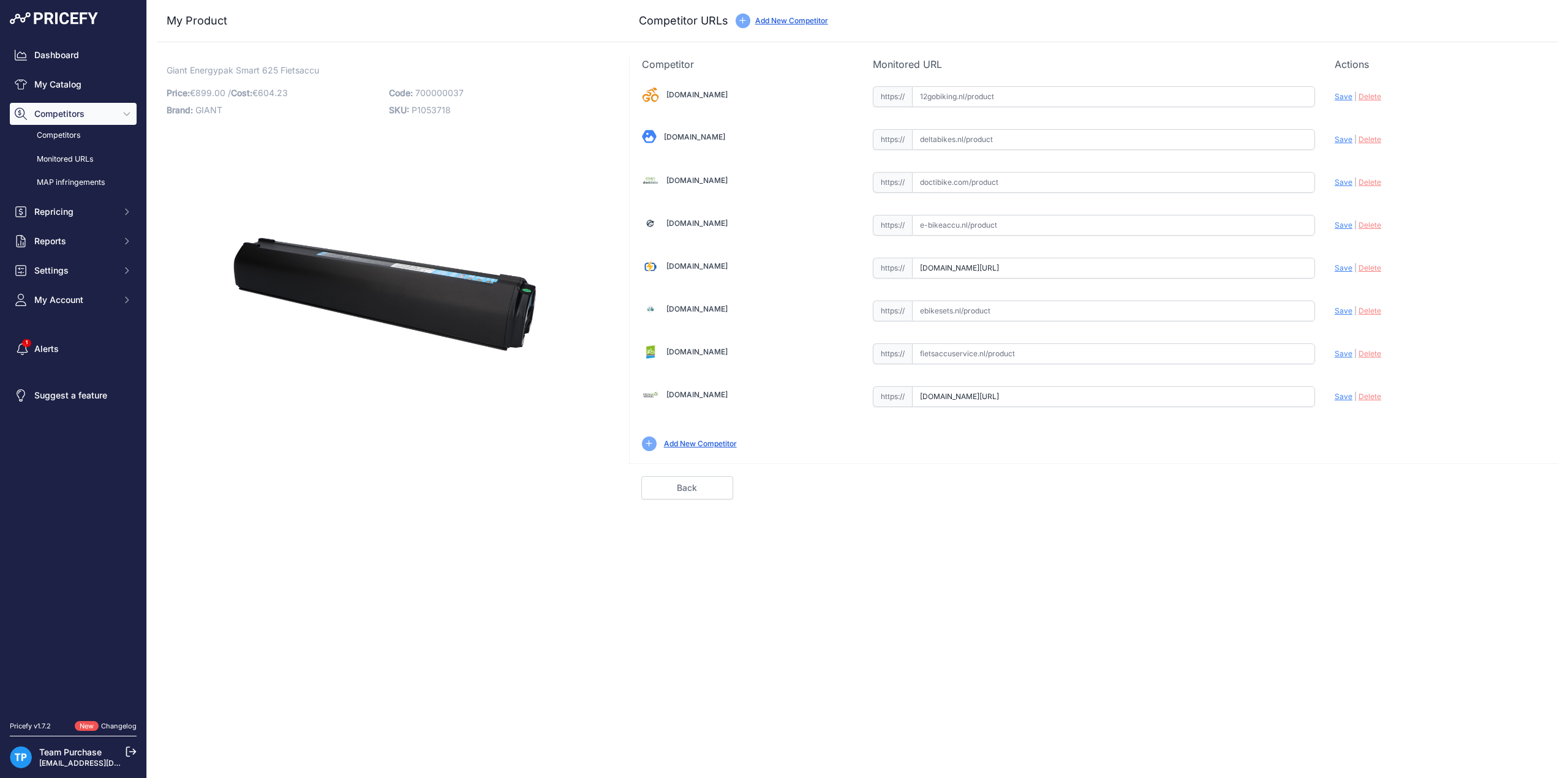
click at [1344, 269] on span "Save" at bounding box center [1343, 268] width 17 height 9
type input "https://e-bikeaccuspecialist.nl/product/giant-energypak-smart-625-fietsaccu/?pr…"
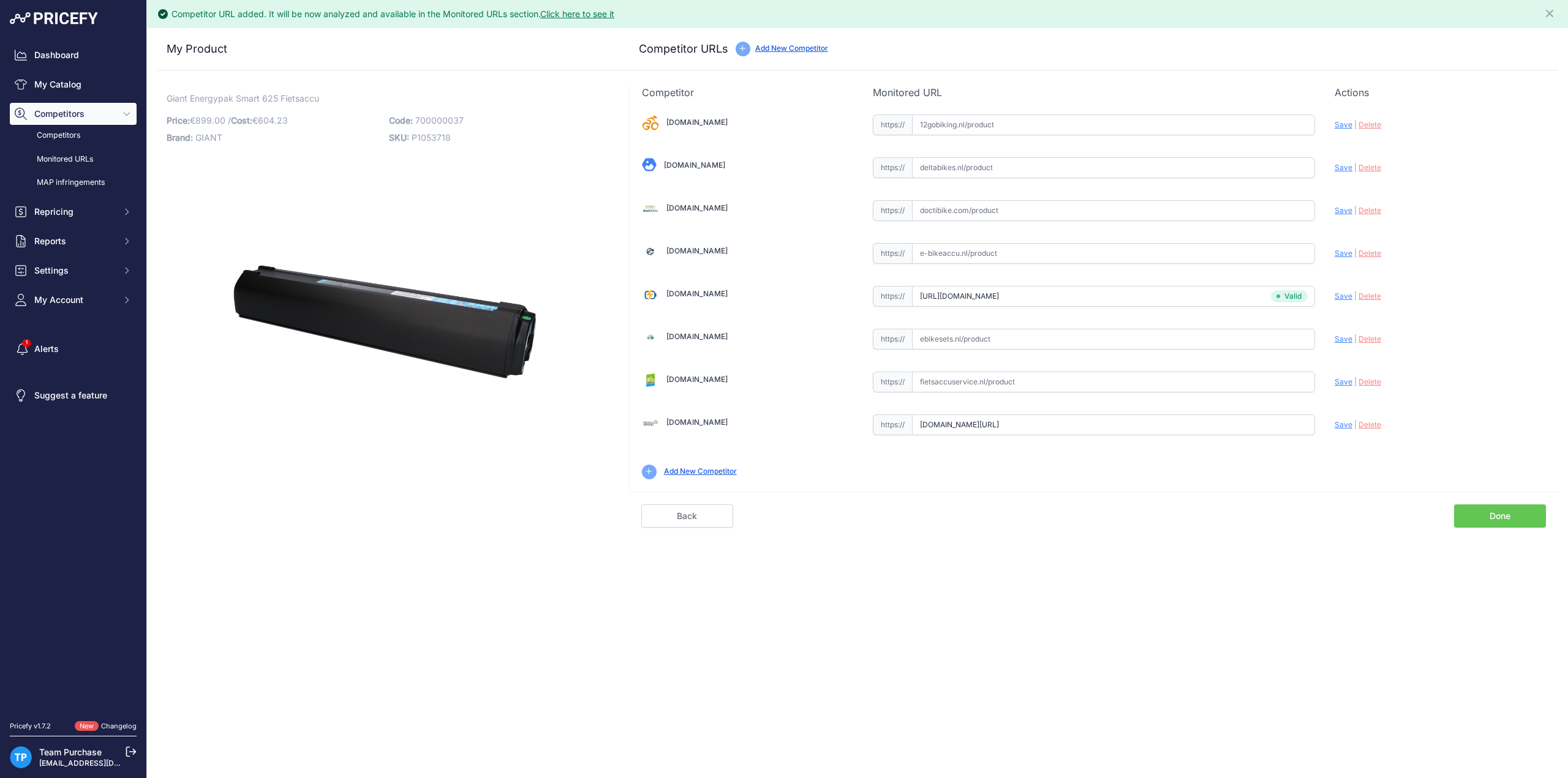
click at [1490, 514] on link "Done" at bounding box center [1500, 516] width 92 height 23
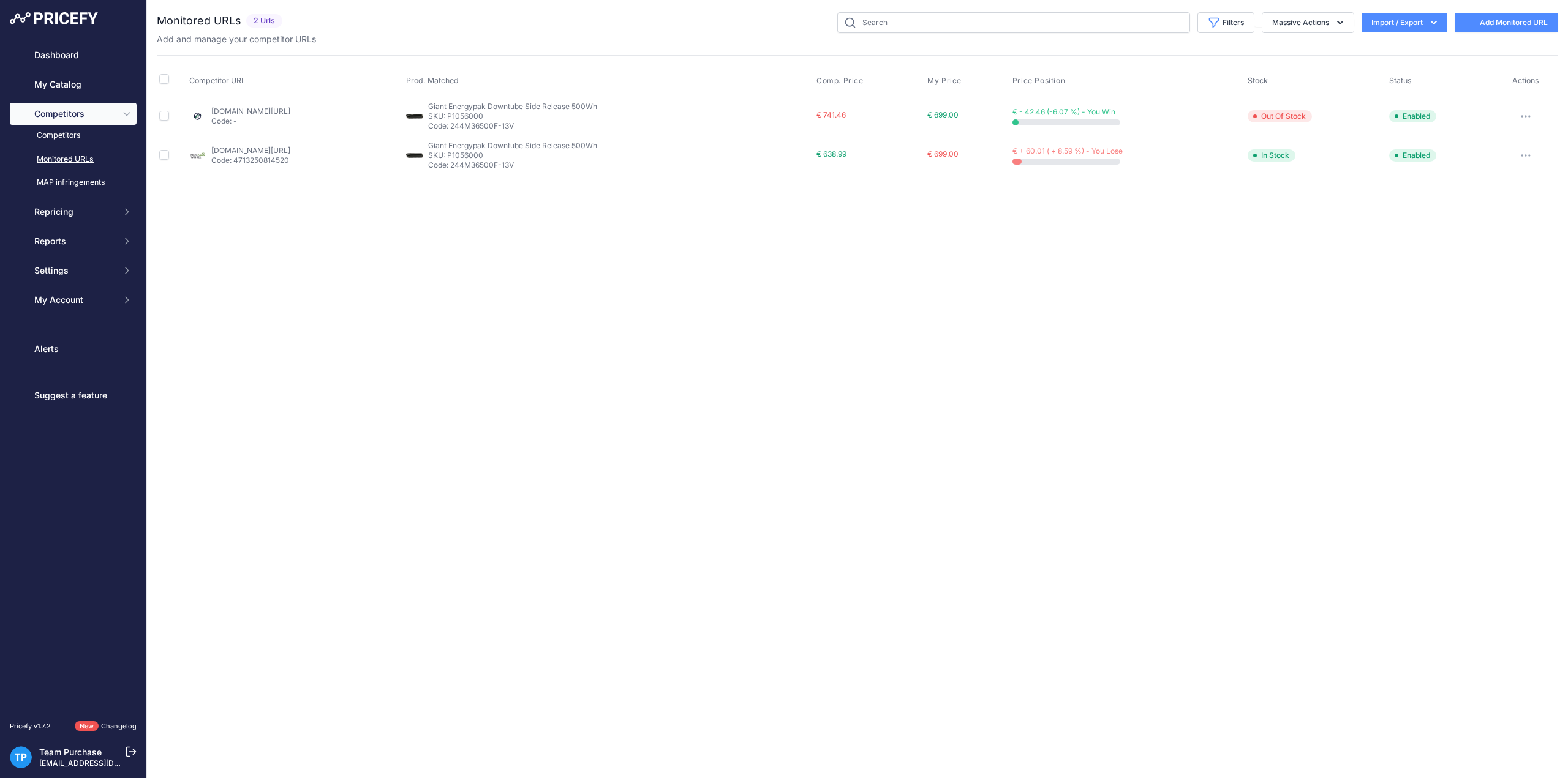
click at [718, 332] on div "Close You are not connected to the internet." at bounding box center [858, 389] width 1421 height 778
click at [1470, 14] on link "Add Monitored URL" at bounding box center [1506, 23] width 104 height 19
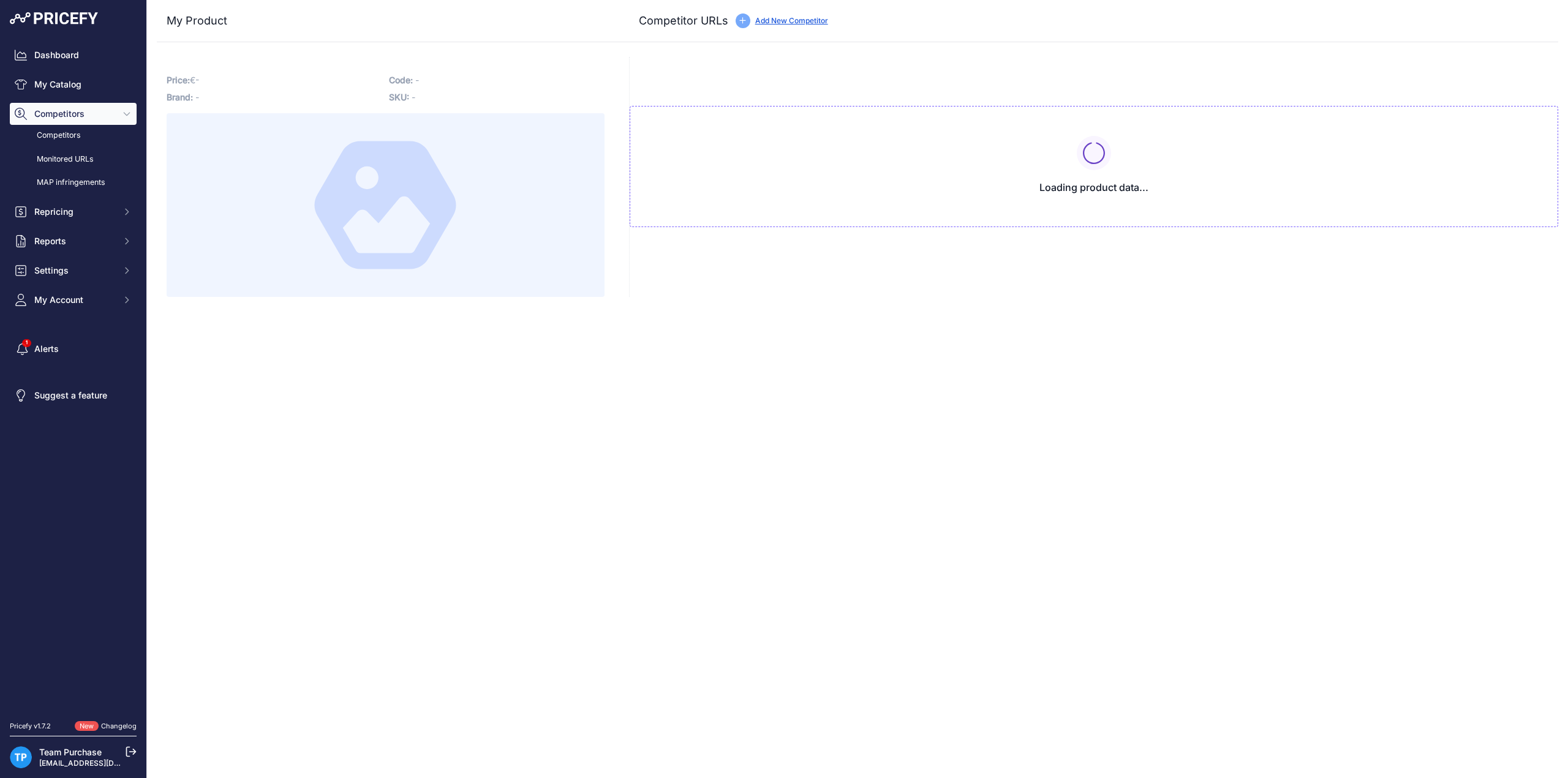
type input "[DOMAIN_NAME][URL]"
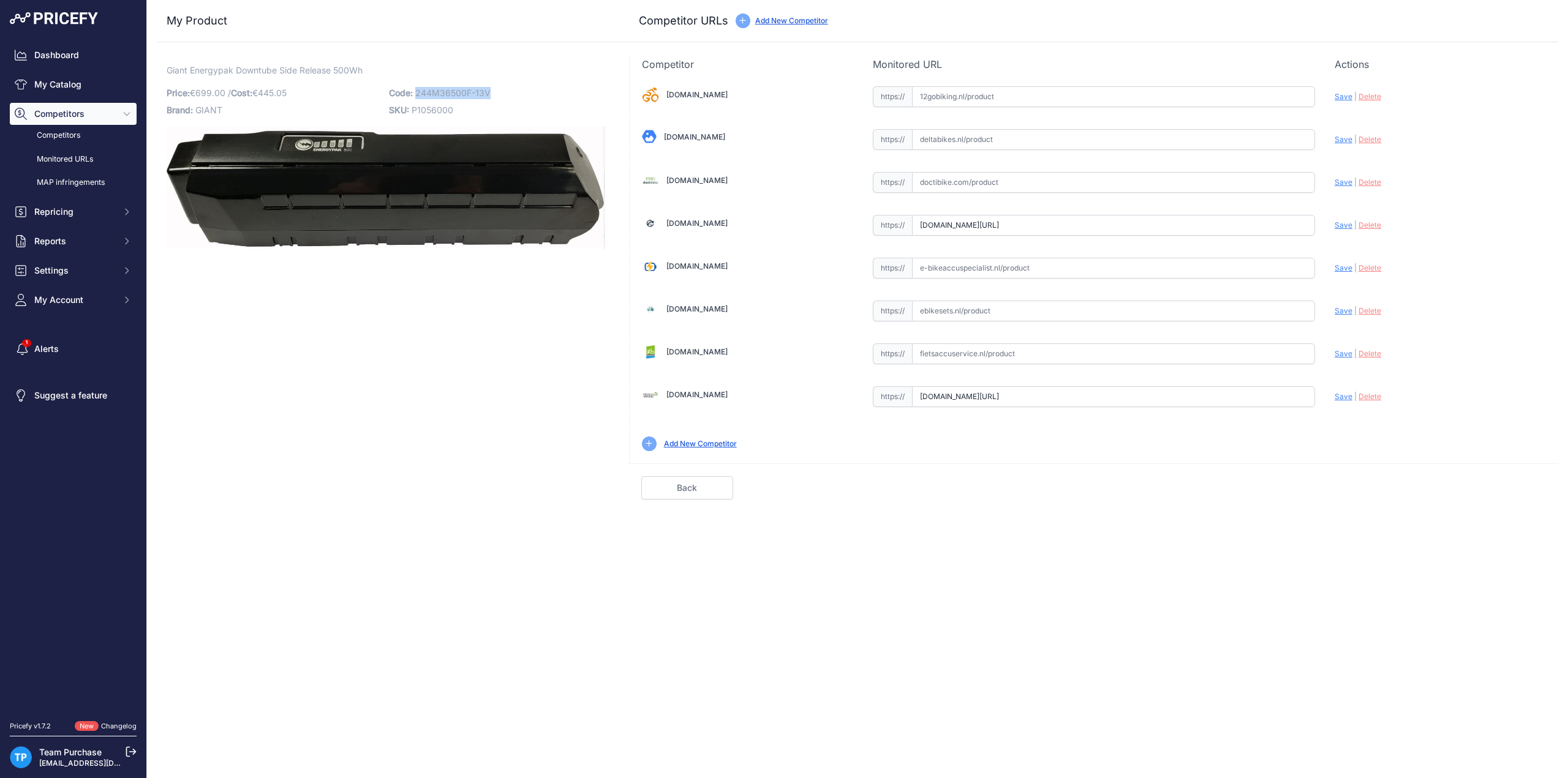
drag, startPoint x: 417, startPoint y: 91, endPoint x: 506, endPoint y: 84, distance: 89.3
click at [506, 85] on p "Code: 244M36500F-13V" at bounding box center [497, 93] width 215 height 17
copy span "244M36500F-13V"
click at [1017, 185] on input "text" at bounding box center [1113, 183] width 403 height 21
paste input "[URL][DOMAIN_NAME]"
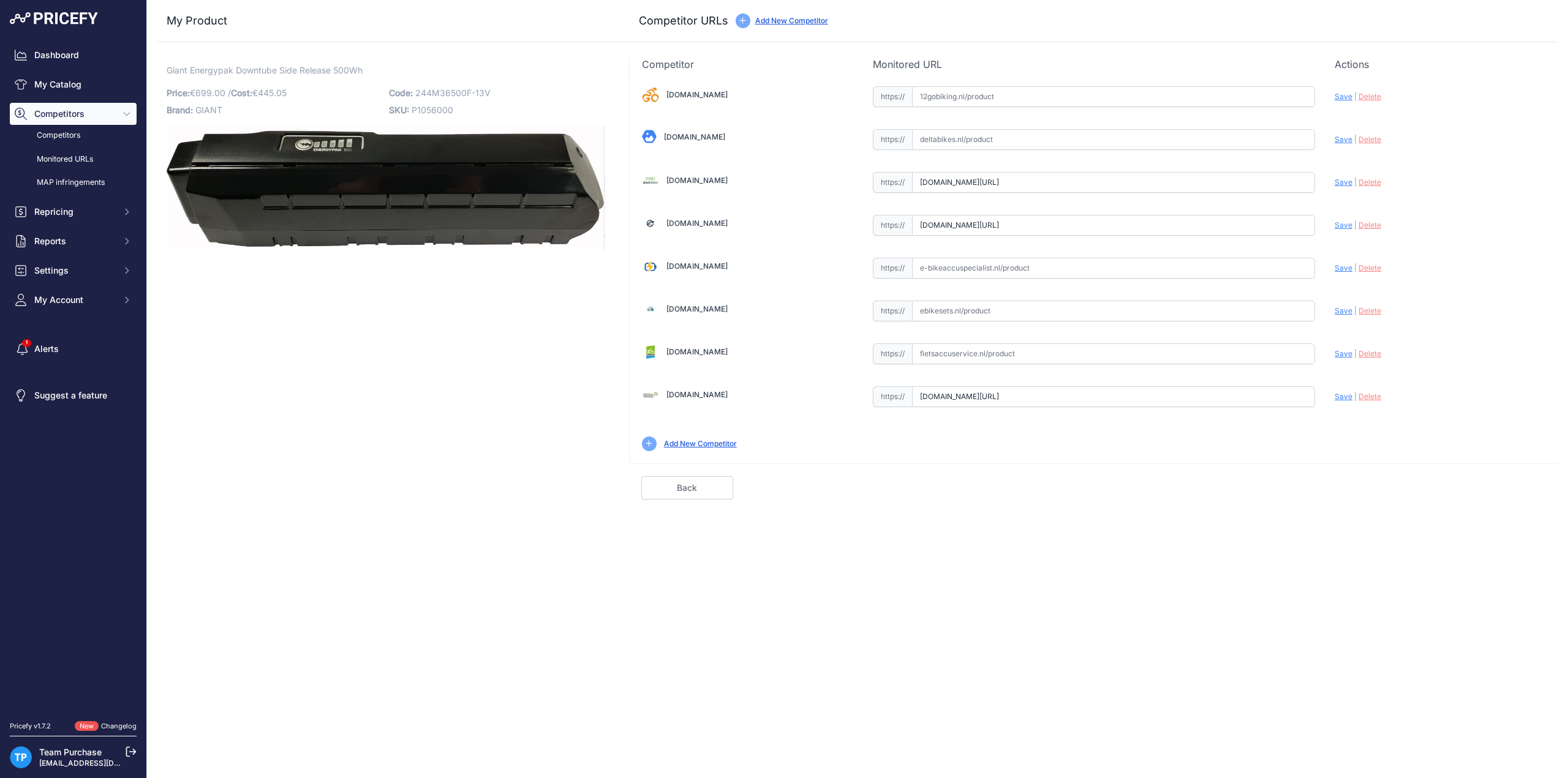
click at [1343, 183] on span "Save" at bounding box center [1343, 182] width 17 height 9
type input "[URL][DOMAIN_NAME]"
click at [1463, 482] on link "Done" at bounding box center [1500, 488] width 92 height 23
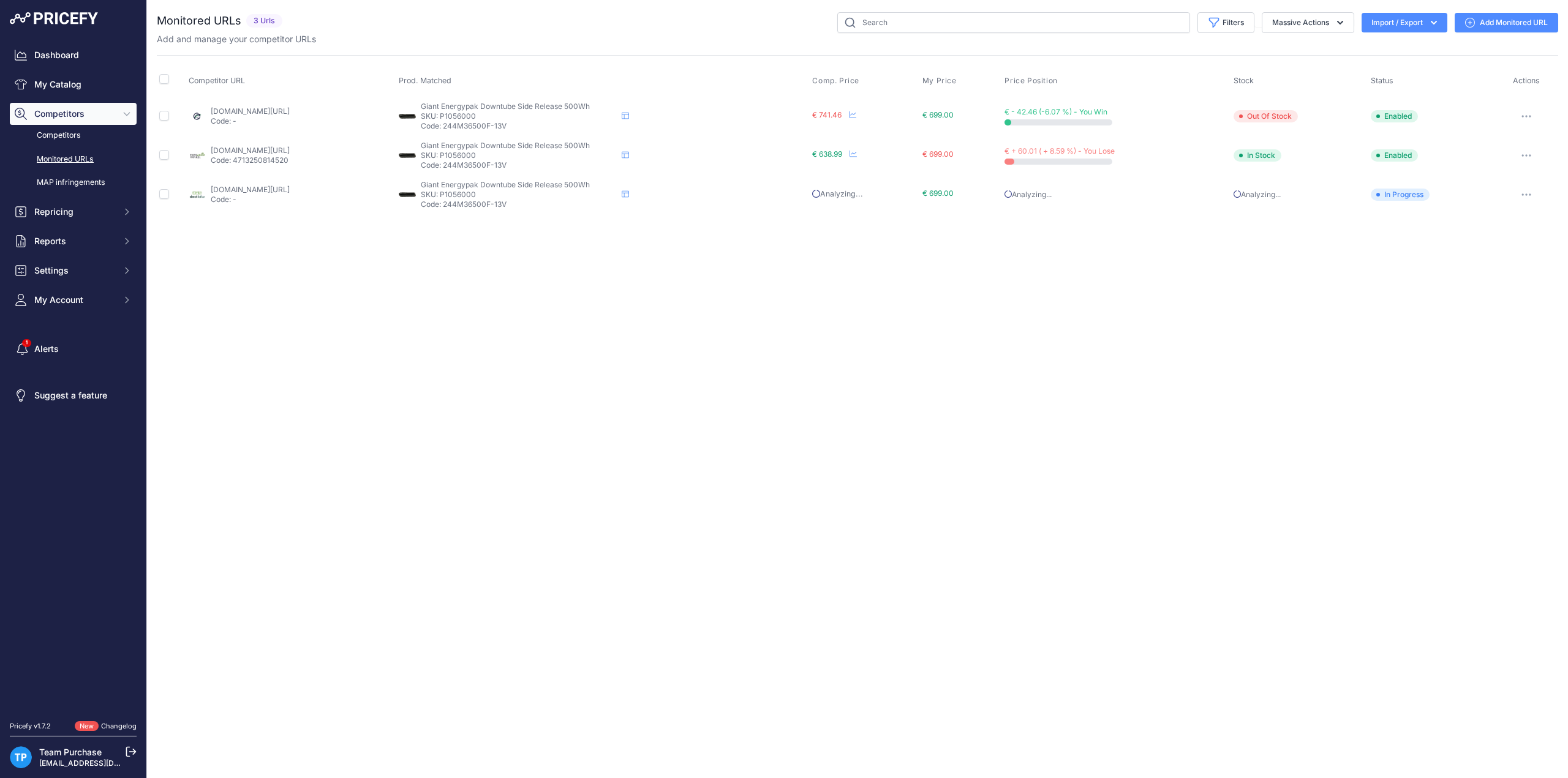
click at [1471, 21] on icon at bounding box center [1470, 22] width 10 height 10
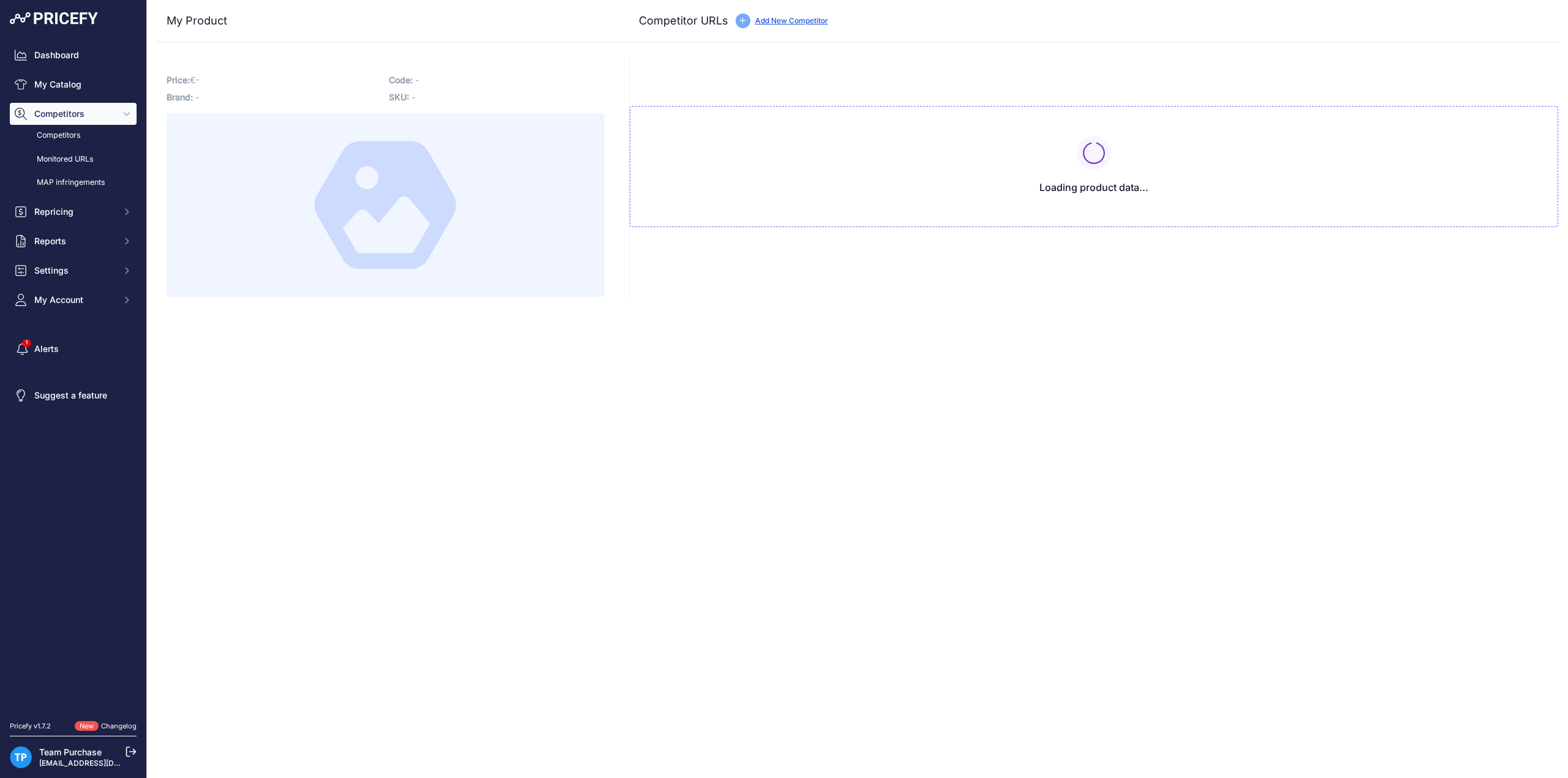
type input "[DOMAIN_NAME][URL]"
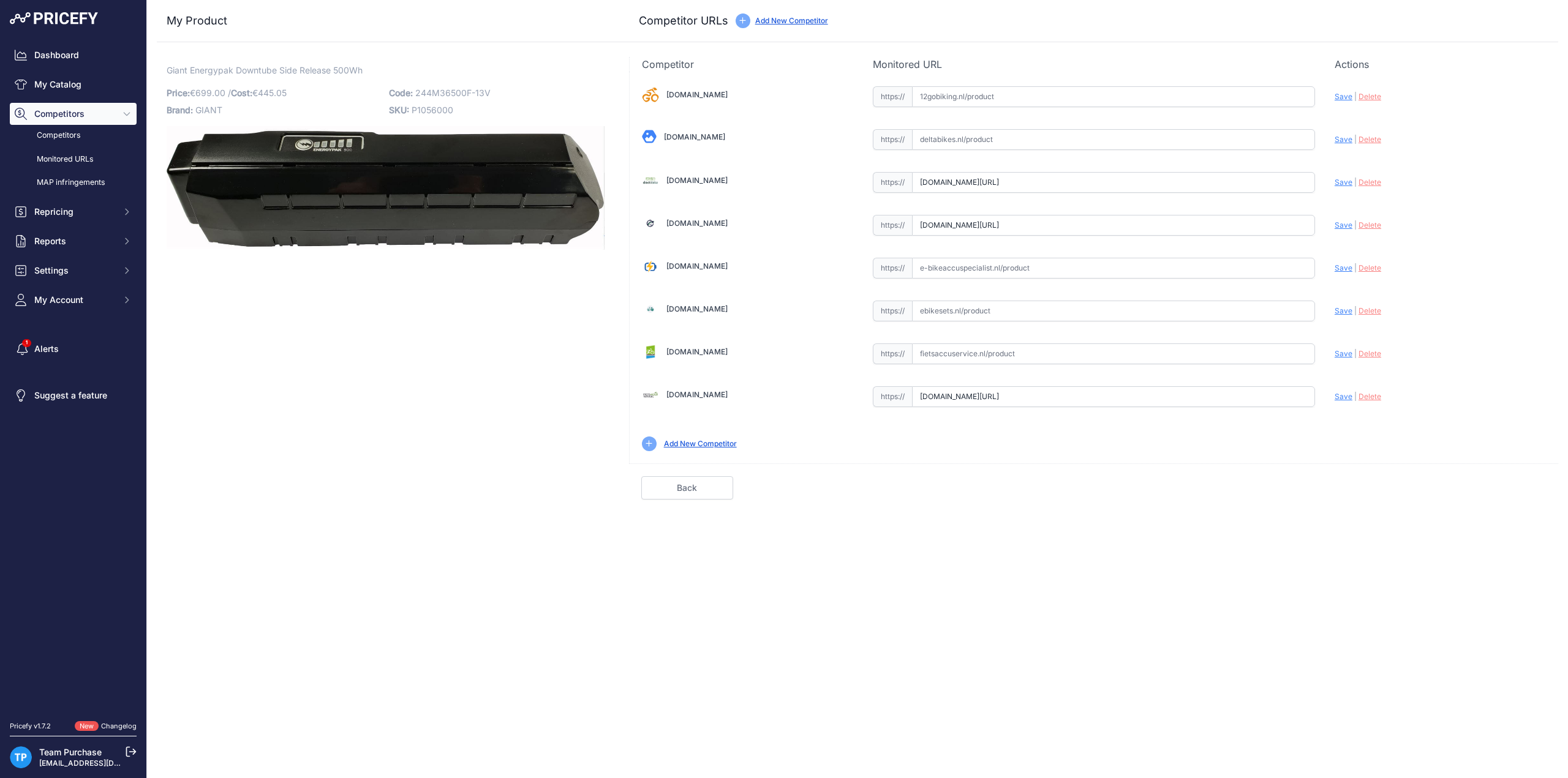
click at [405, 166] on img at bounding box center [385, 188] width 438 height 124
click at [458, 330] on div "Giant Energypak Downtube Side Release 500Wh Link Price: € 699.00 / Cost:" at bounding box center [385, 278] width 458 height 443
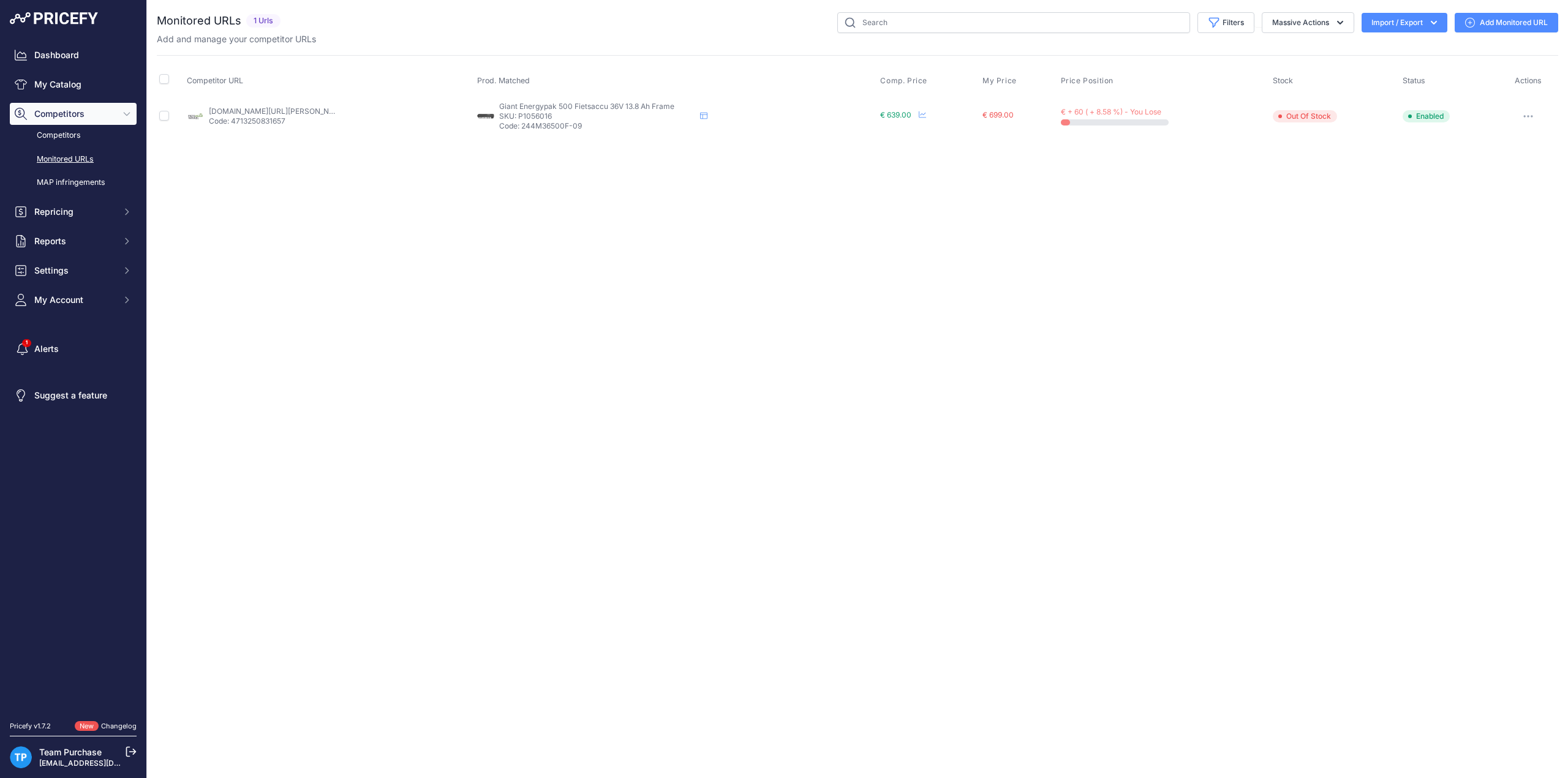
click at [1483, 24] on link "Add Monitored URL" at bounding box center [1506, 23] width 104 height 19
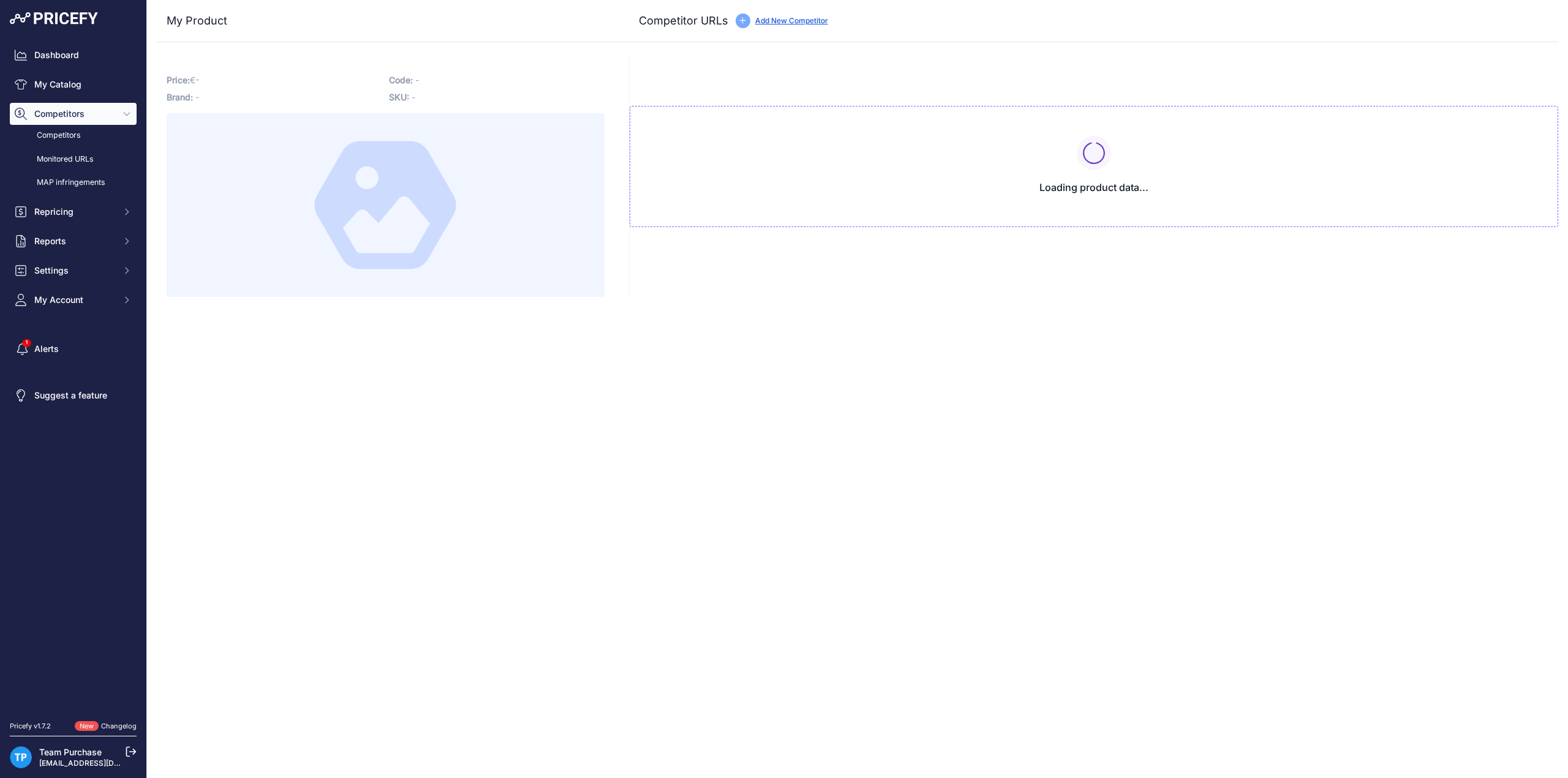
type input "[DOMAIN_NAME][URL][PERSON_NAME]"
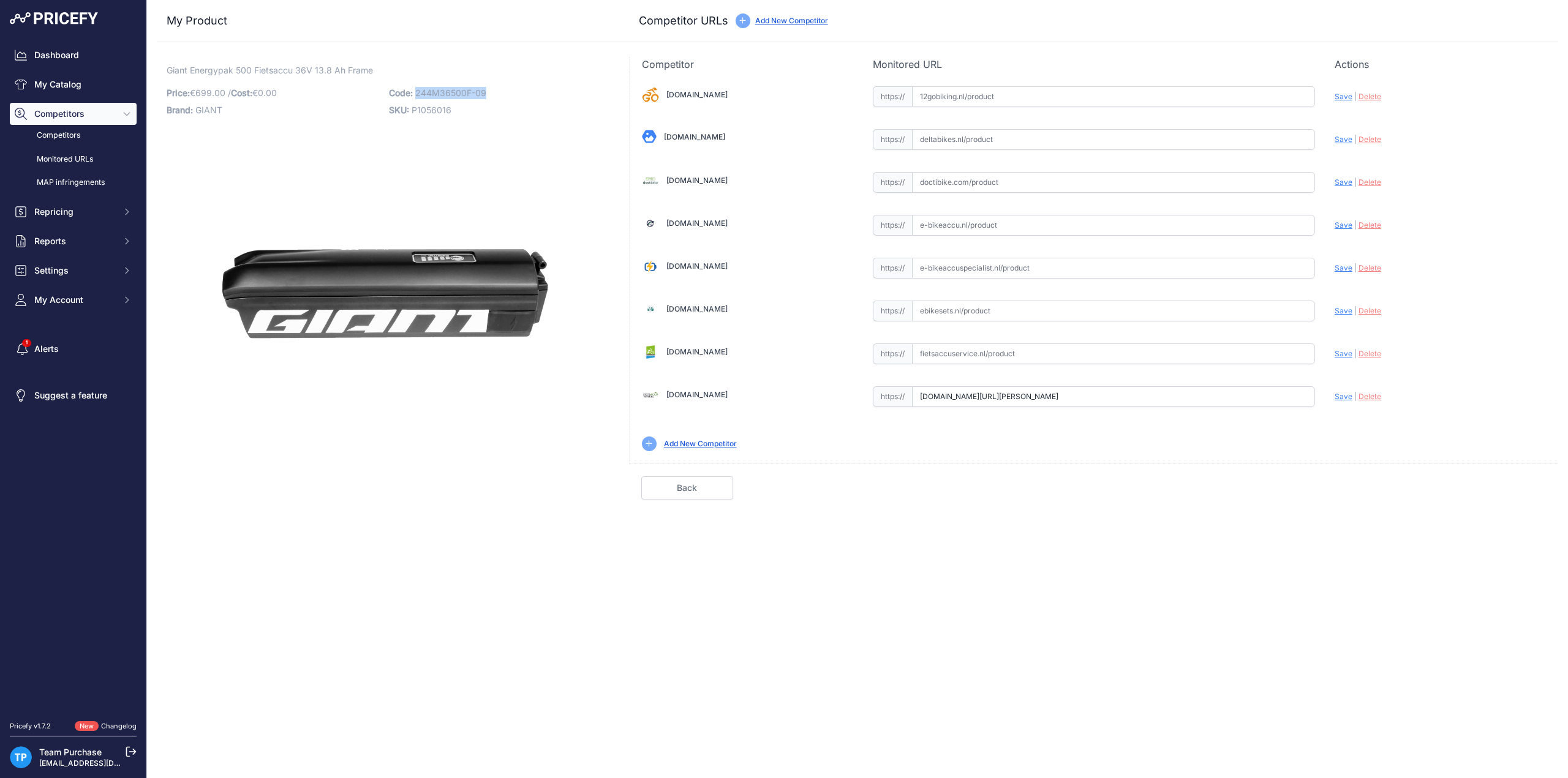
drag, startPoint x: 415, startPoint y: 86, endPoint x: 521, endPoint y: 85, distance: 106.0
click at [521, 85] on p "Code: 244M36500F-09" at bounding box center [497, 93] width 215 height 17
copy span "244M36500F-09"
click at [1029, 185] on input "text" at bounding box center [1113, 183] width 403 height 21
paste input "[URL][DOMAIN_NAME]"
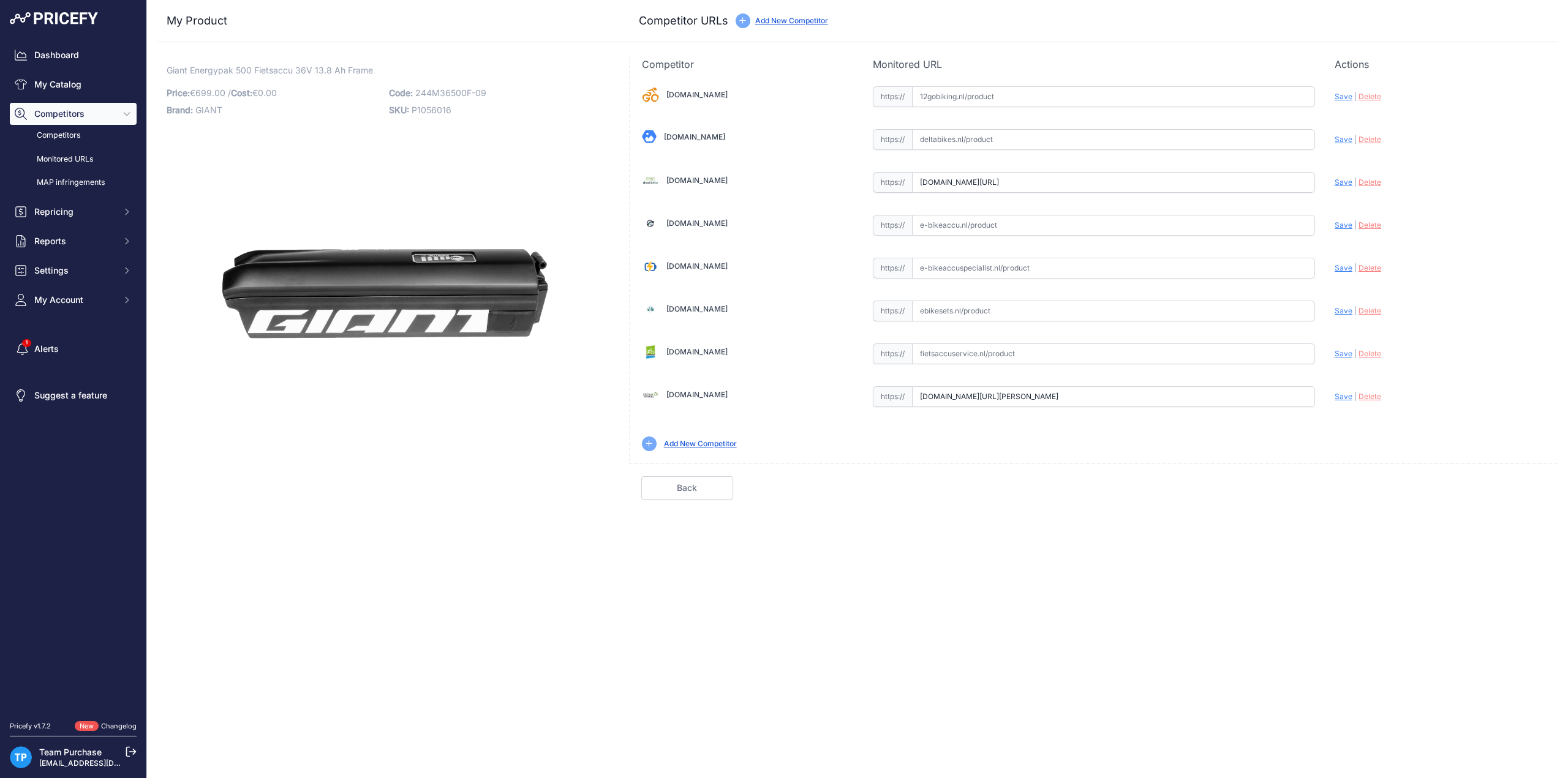
click at [1341, 181] on span "Save" at bounding box center [1343, 182] width 17 height 9
type input "[URL][DOMAIN_NAME]"
drag, startPoint x: 416, startPoint y: 91, endPoint x: 520, endPoint y: 91, distance: 104.0
click at [520, 91] on p "Code: 244M36500F-09" at bounding box center [497, 93] width 215 height 17
copy span "244M36500F-09"
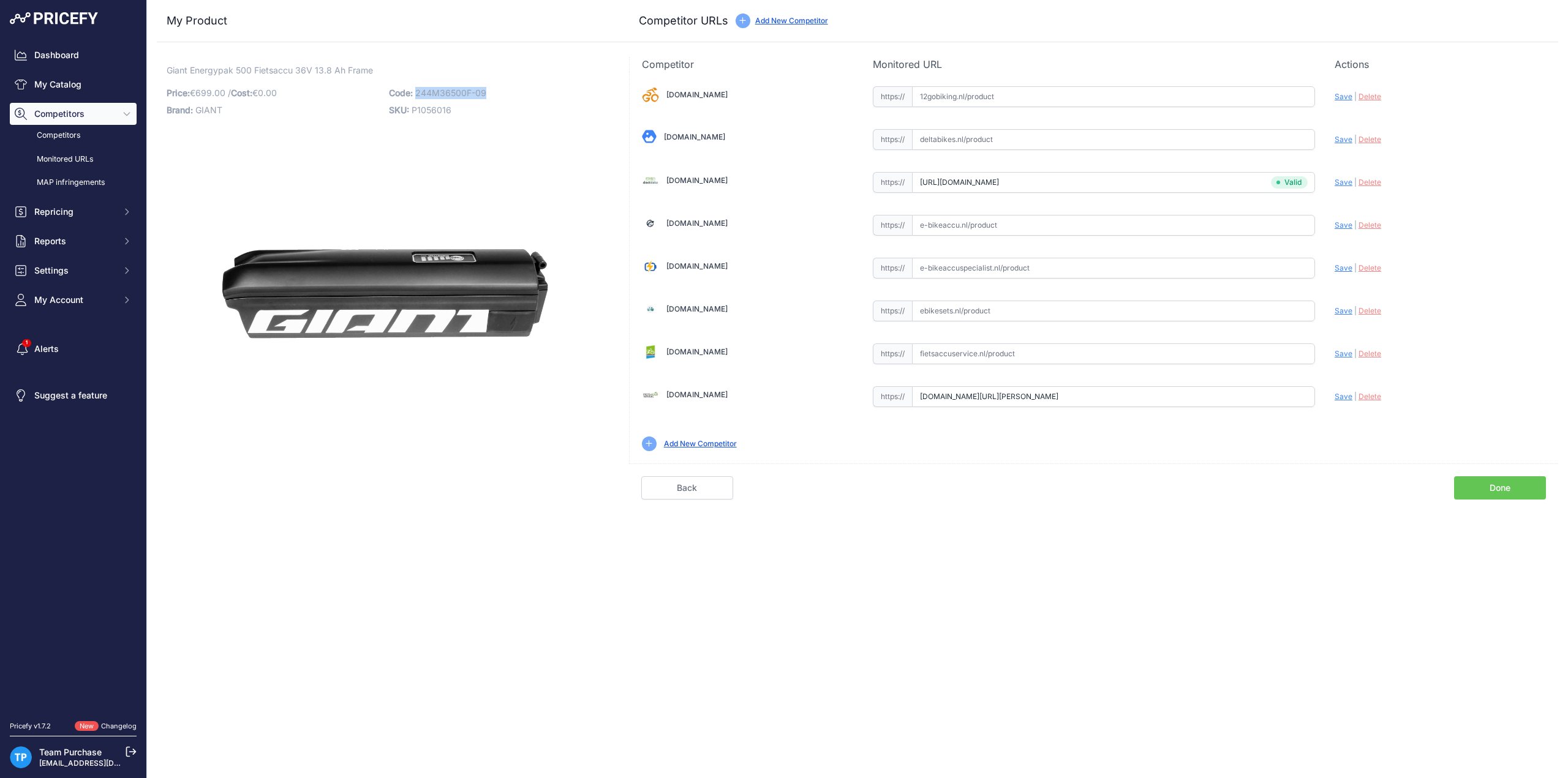
click at [1525, 488] on link "Done" at bounding box center [1500, 488] width 92 height 23
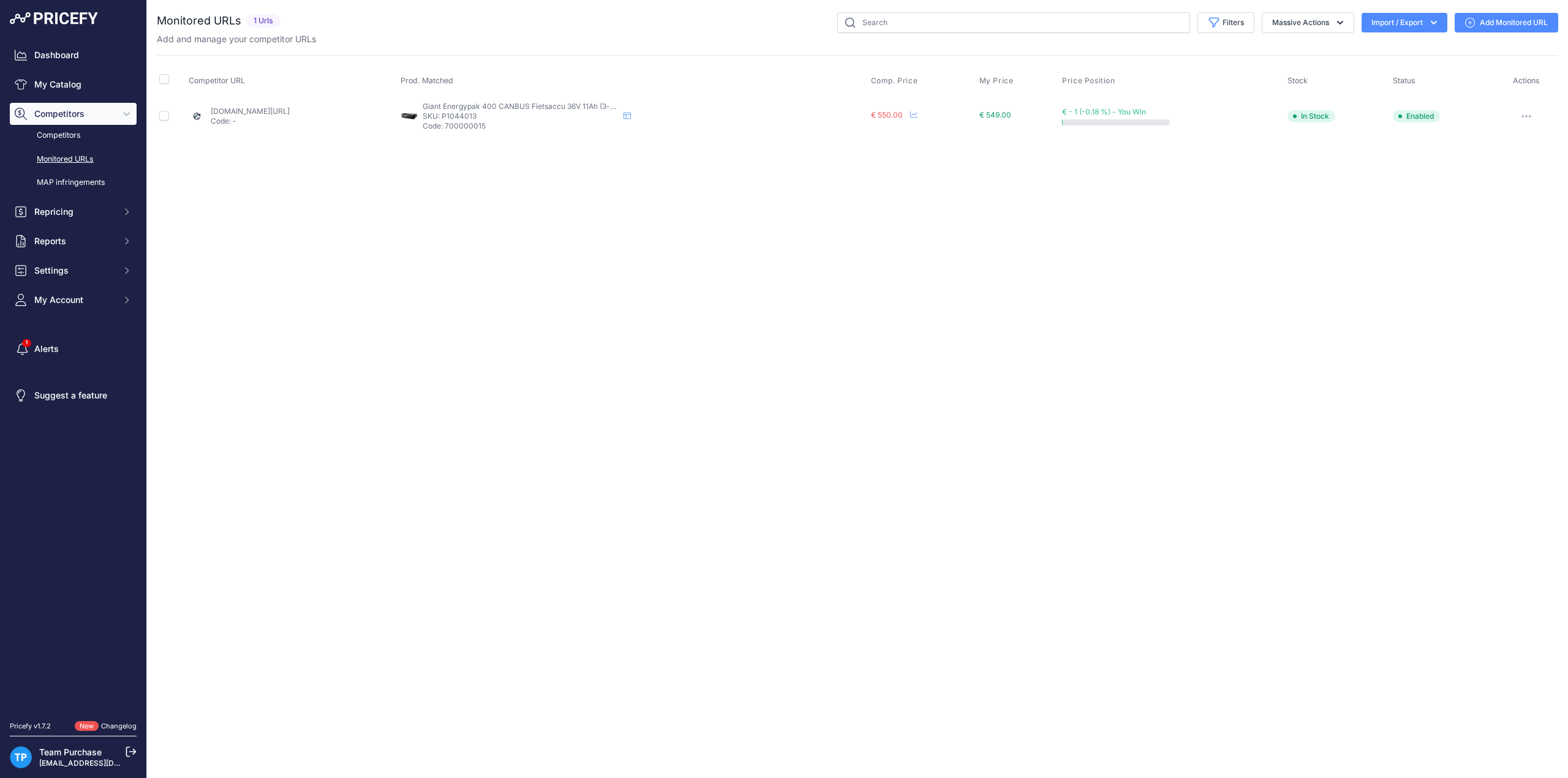
click at [1503, 25] on link "Add Monitored URL" at bounding box center [1506, 23] width 104 height 19
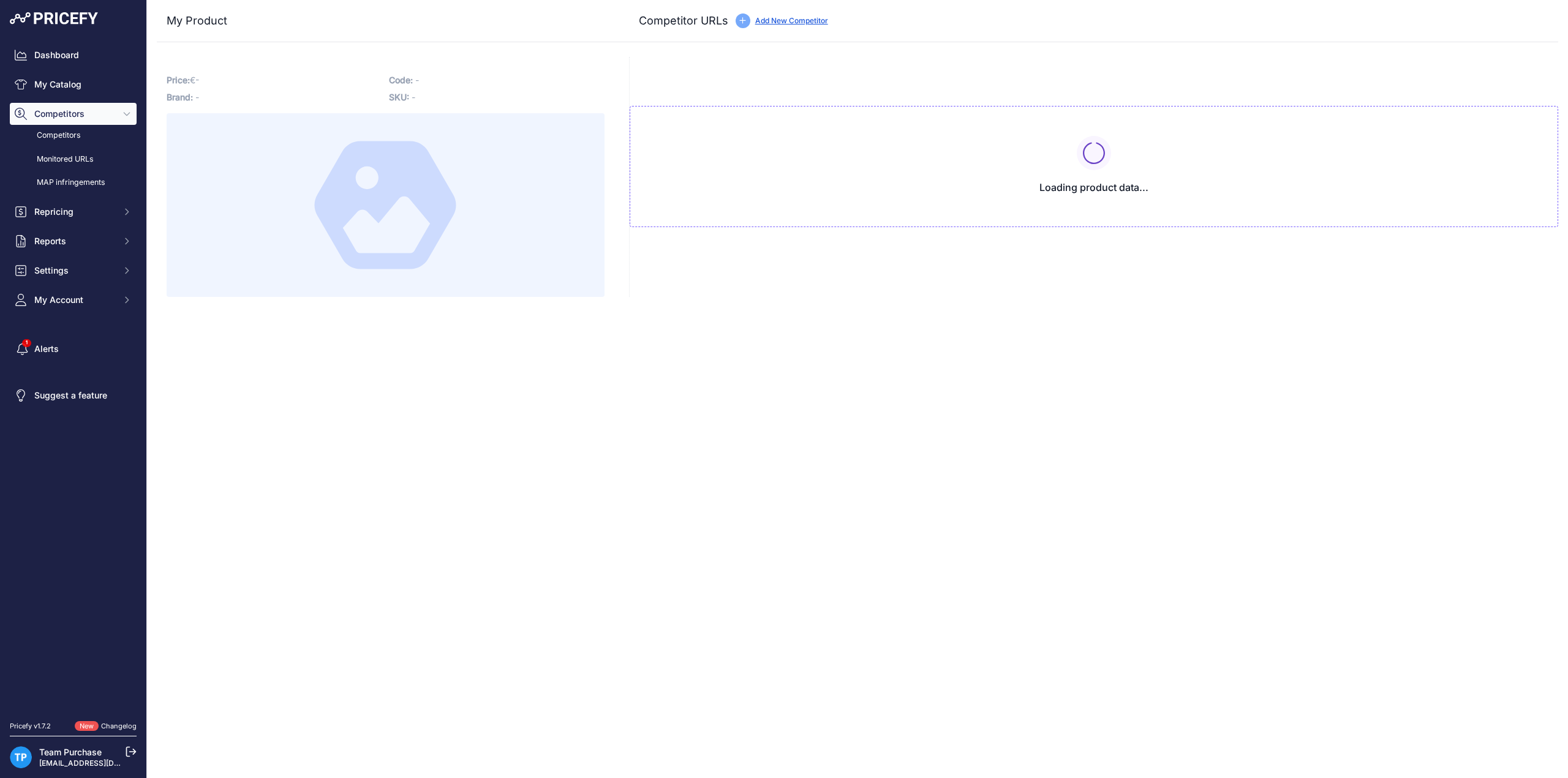
type input "www.e-bikeaccu.nl/buitenkansje-giant-energypak-400-36v-11-4ah-canbus-3-pin-fiet…"
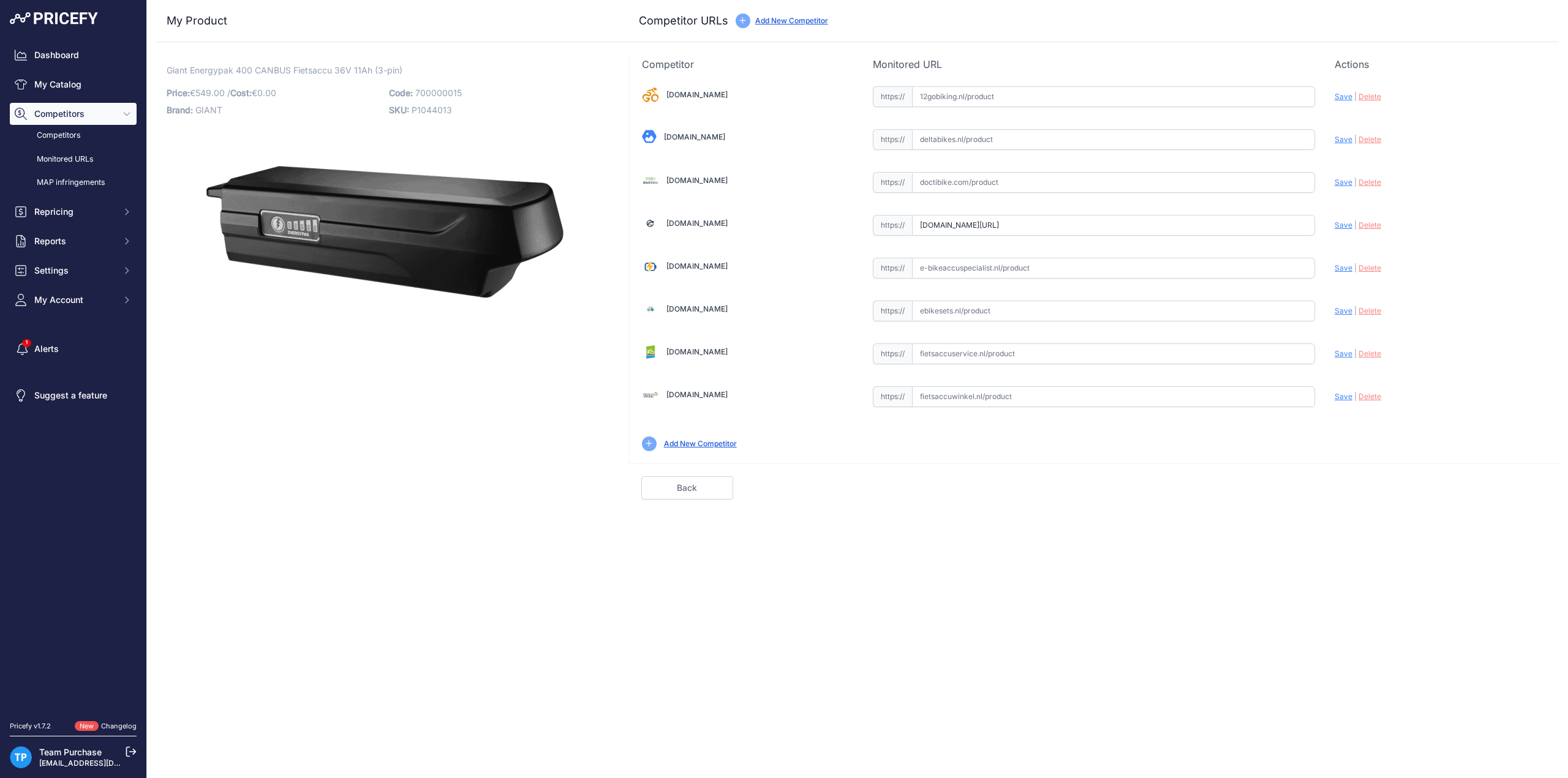
click at [441, 92] on span "700000015" at bounding box center [438, 93] width 47 height 10
copy span "700000015"
click at [442, 111] on span "P1044013" at bounding box center [432, 110] width 40 height 10
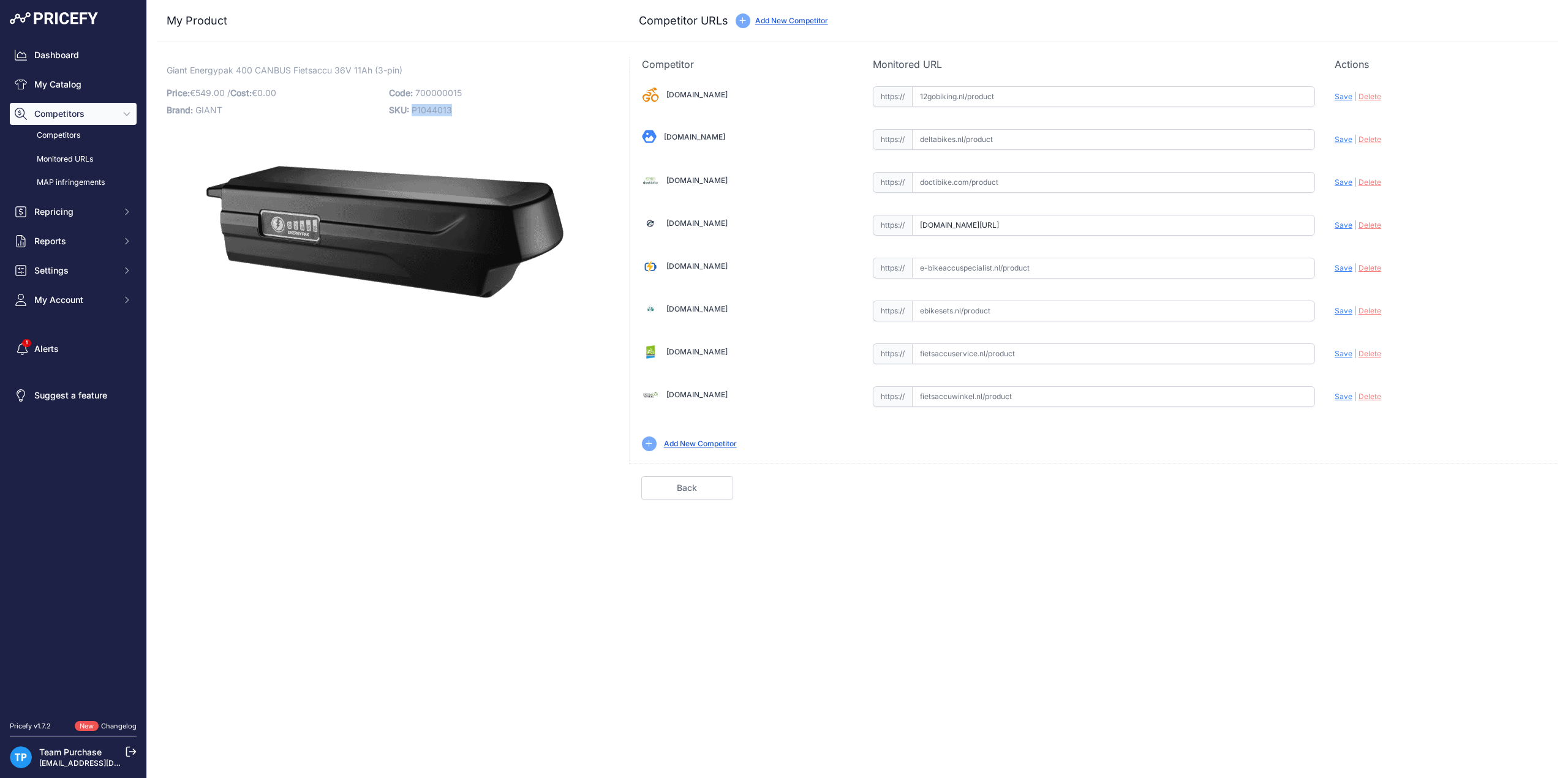
copy span "P1044013"
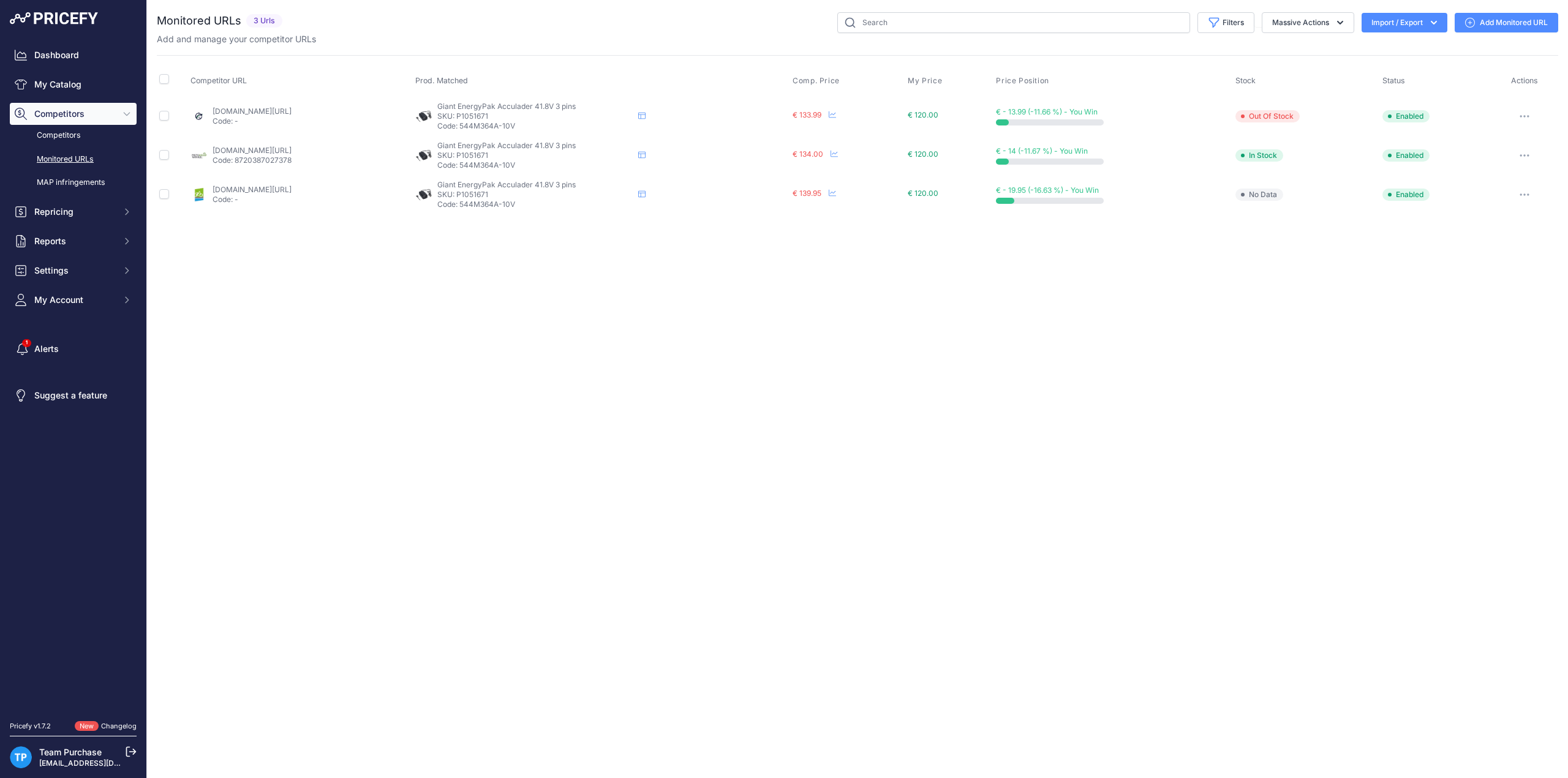
click at [783, 434] on div "Close You are not connected to the internet." at bounding box center [858, 389] width 1421 height 778
click at [448, 28] on div "Filters Saved Filters Set None Competitors Cheaper Than Me Competitors Products…" at bounding box center [923, 23] width 1271 height 21
click at [1507, 28] on link "Add Monitored URL" at bounding box center [1506, 23] width 104 height 19
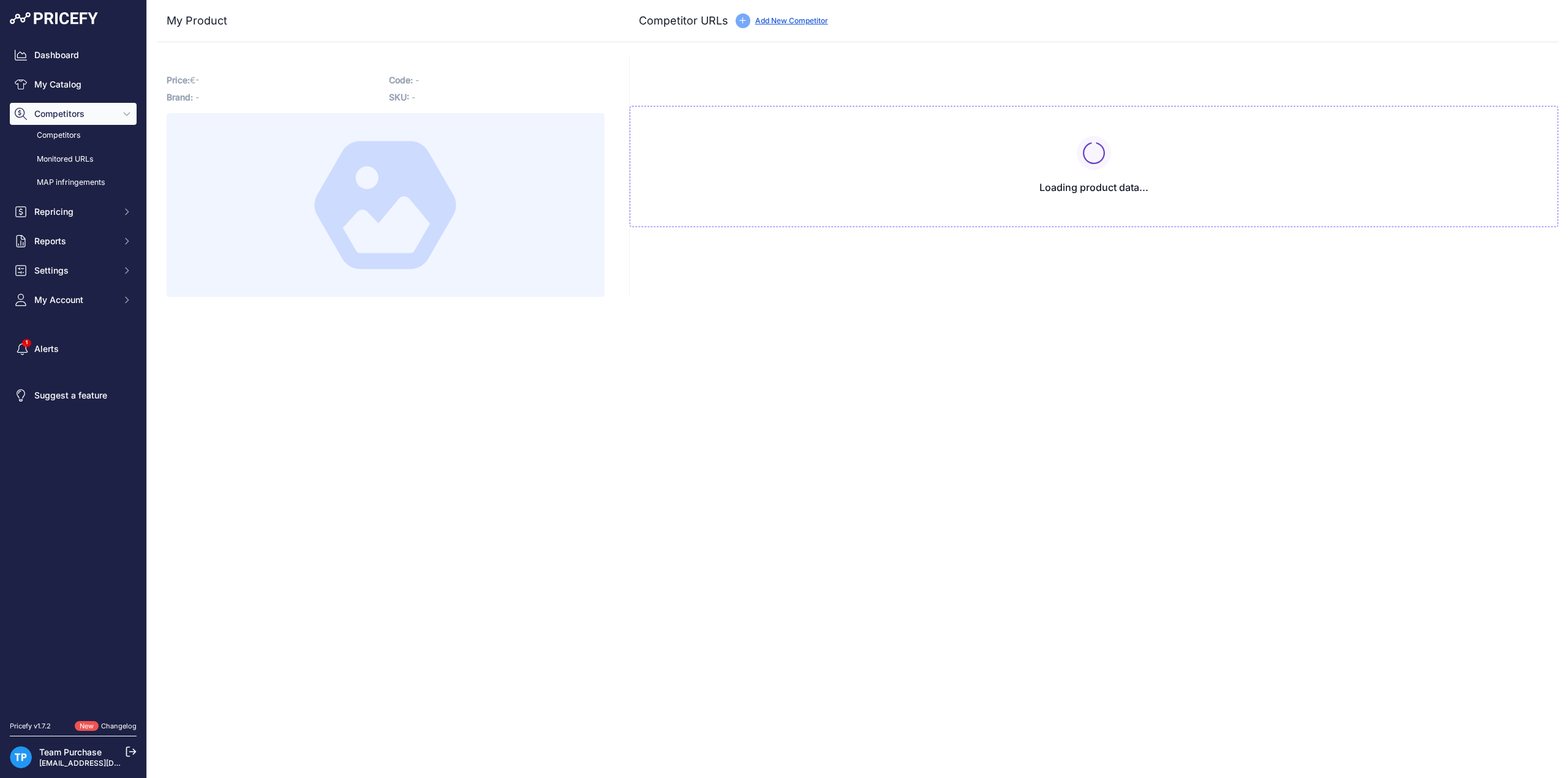
type input "[DOMAIN_NAME][URL]"
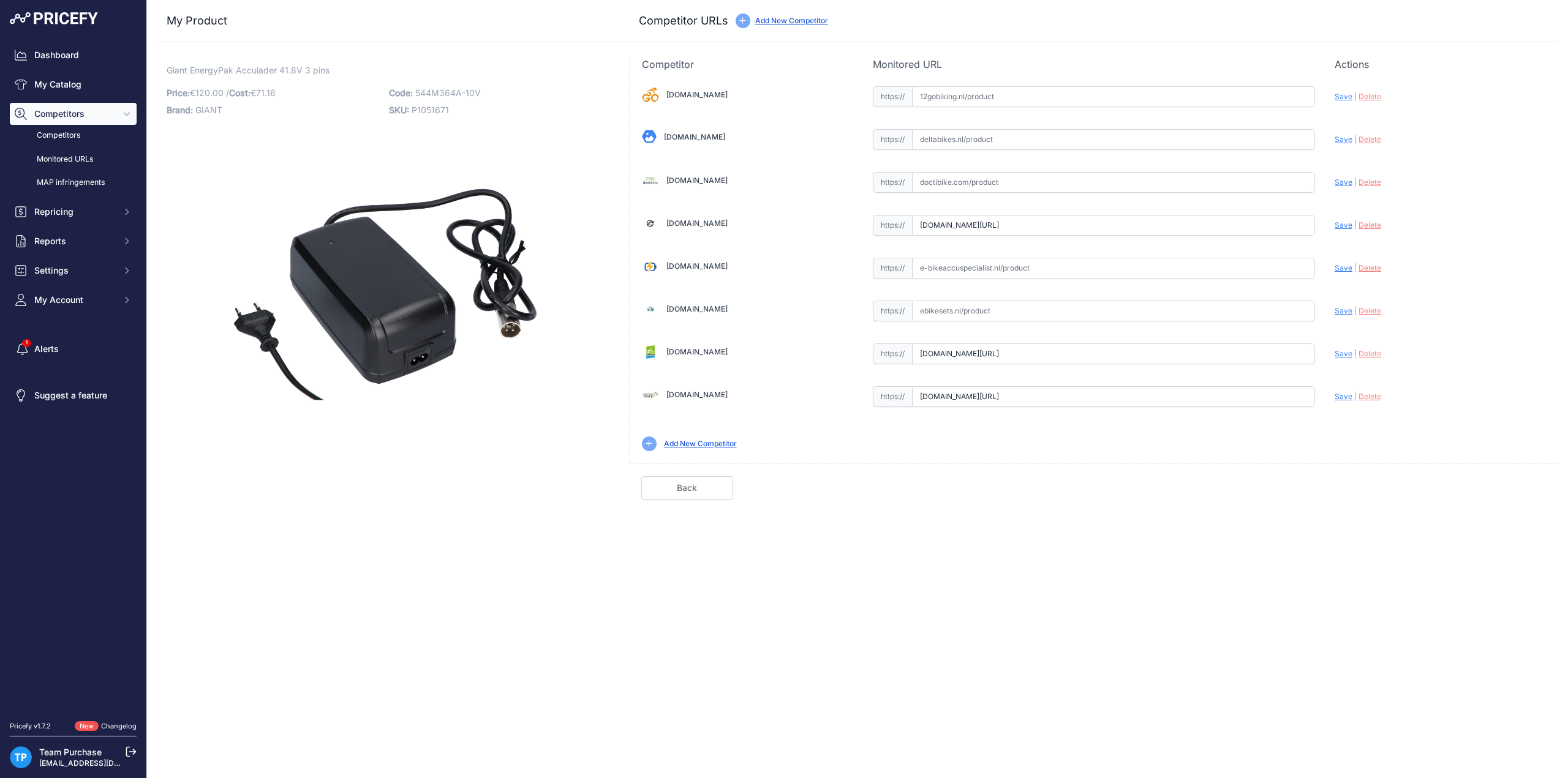
click at [516, 592] on div "Close My Product Competitor URLs" at bounding box center [858, 389] width 1421 height 778
click at [992, 575] on div "Close My Product Competitor URLs" at bounding box center [858, 389] width 1421 height 778
click at [501, 505] on div "Close My Product Competitor URLs" at bounding box center [858, 389] width 1421 height 778
click at [1479, 111] on div "12gobiking.nl Valid Invalid" at bounding box center [1094, 267] width 929 height 392
drag, startPoint x: 416, startPoint y: 91, endPoint x: 501, endPoint y: 88, distance: 85.1
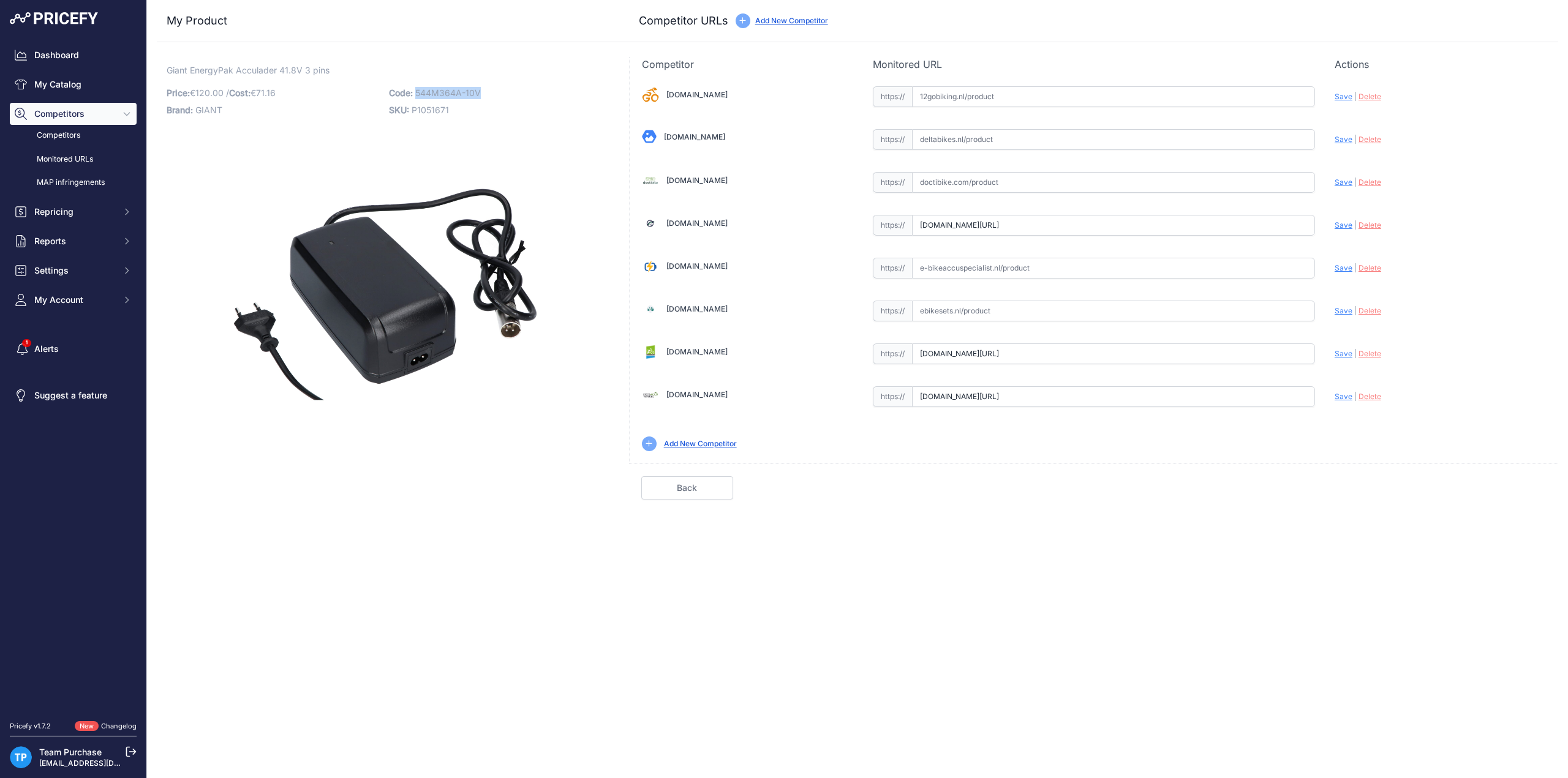
click at [501, 88] on p "Code: 544M364A-10V" at bounding box center [497, 93] width 215 height 17
copy span "544M364A-10V"
click at [1001, 267] on input "text" at bounding box center [1113, 268] width 403 height 21
paste input "https://e-bikeaccuspecialist.nl/product/giant-energypak-42v-4a-3-polige-snellad…"
click at [1339, 266] on span "Save" at bounding box center [1343, 268] width 17 height 9
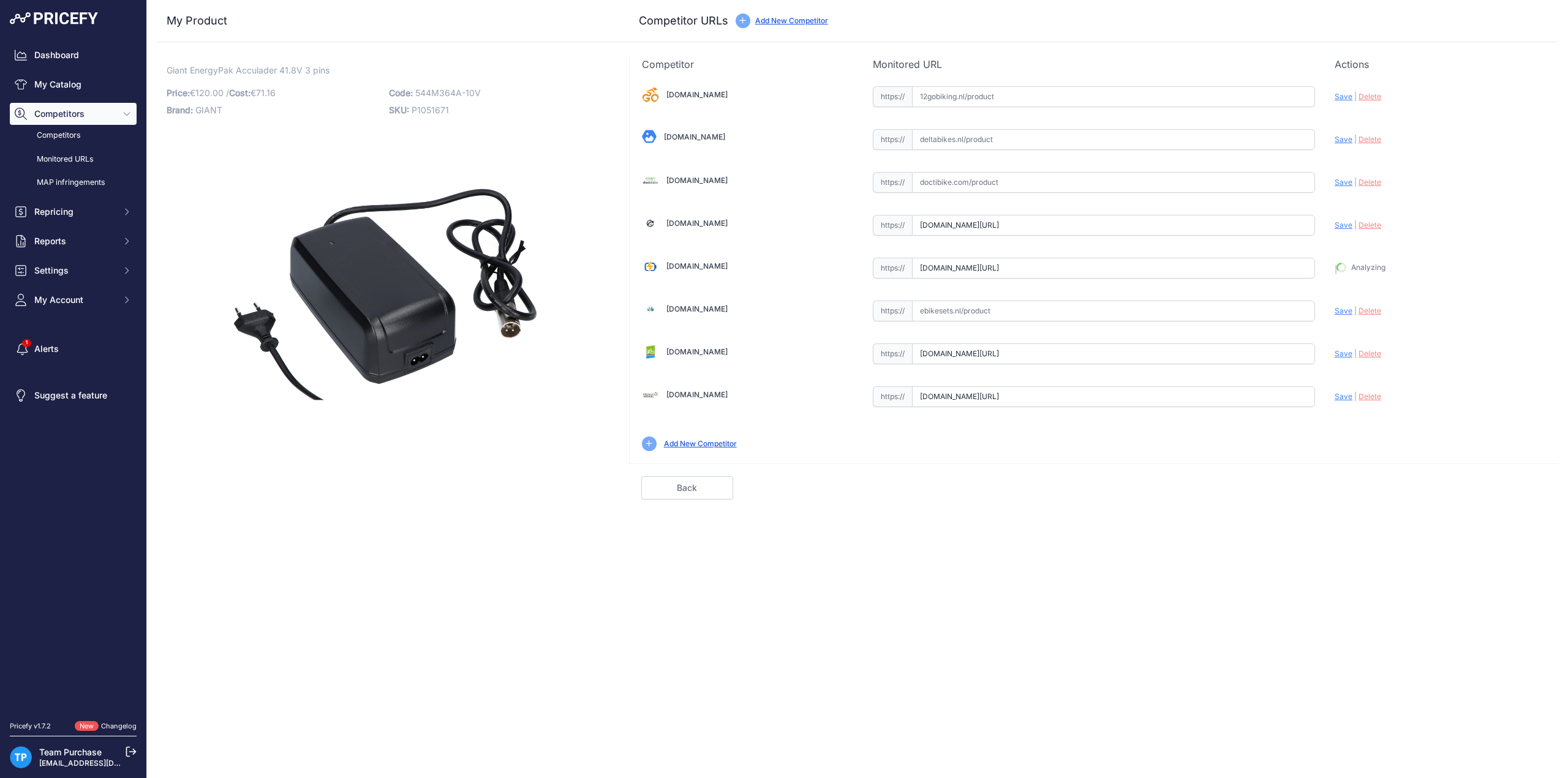
type input "https://e-bikeaccuspecialist.nl/product/giant-energypak-42v-4a-3-polige-snellad…"
click at [1490, 476] on link "Done" at bounding box center [1500, 488] width 92 height 23
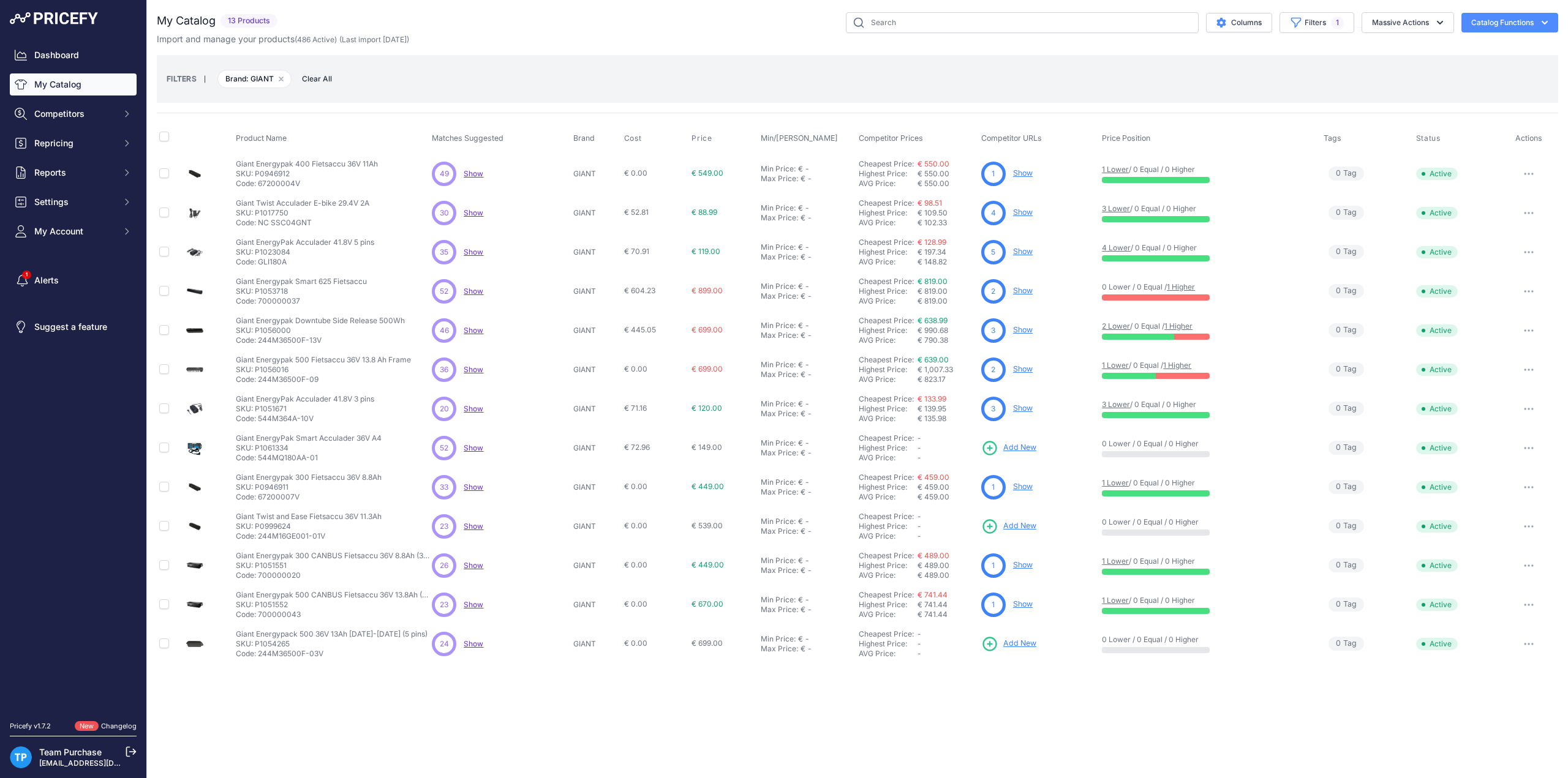
click at [76, 80] on link "My Catalog" at bounding box center [73, 84] width 127 height 22
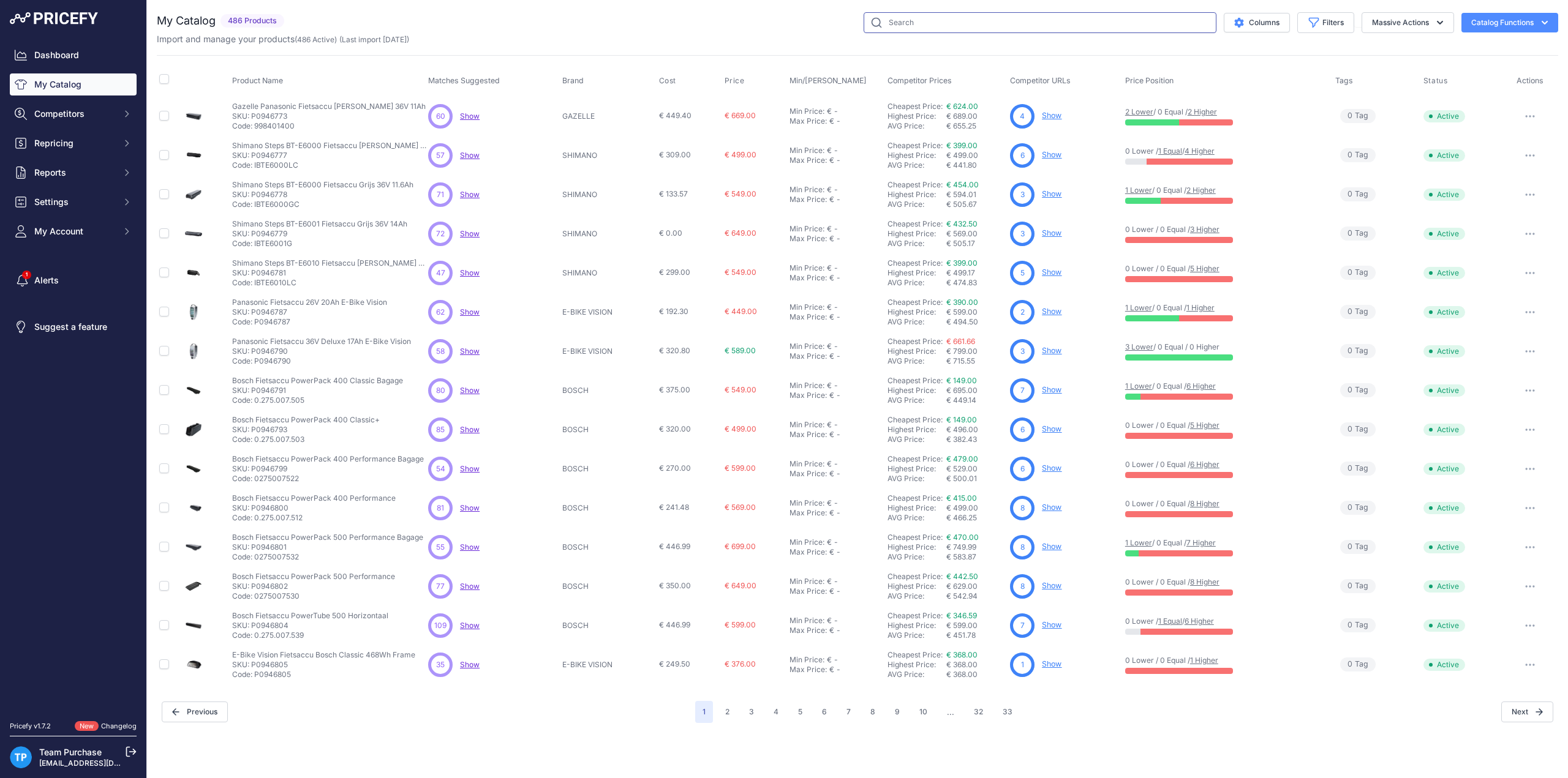
click at [1025, 25] on input "text" at bounding box center [1040, 23] width 353 height 21
paste input "P1051540"
type input "P1051540"
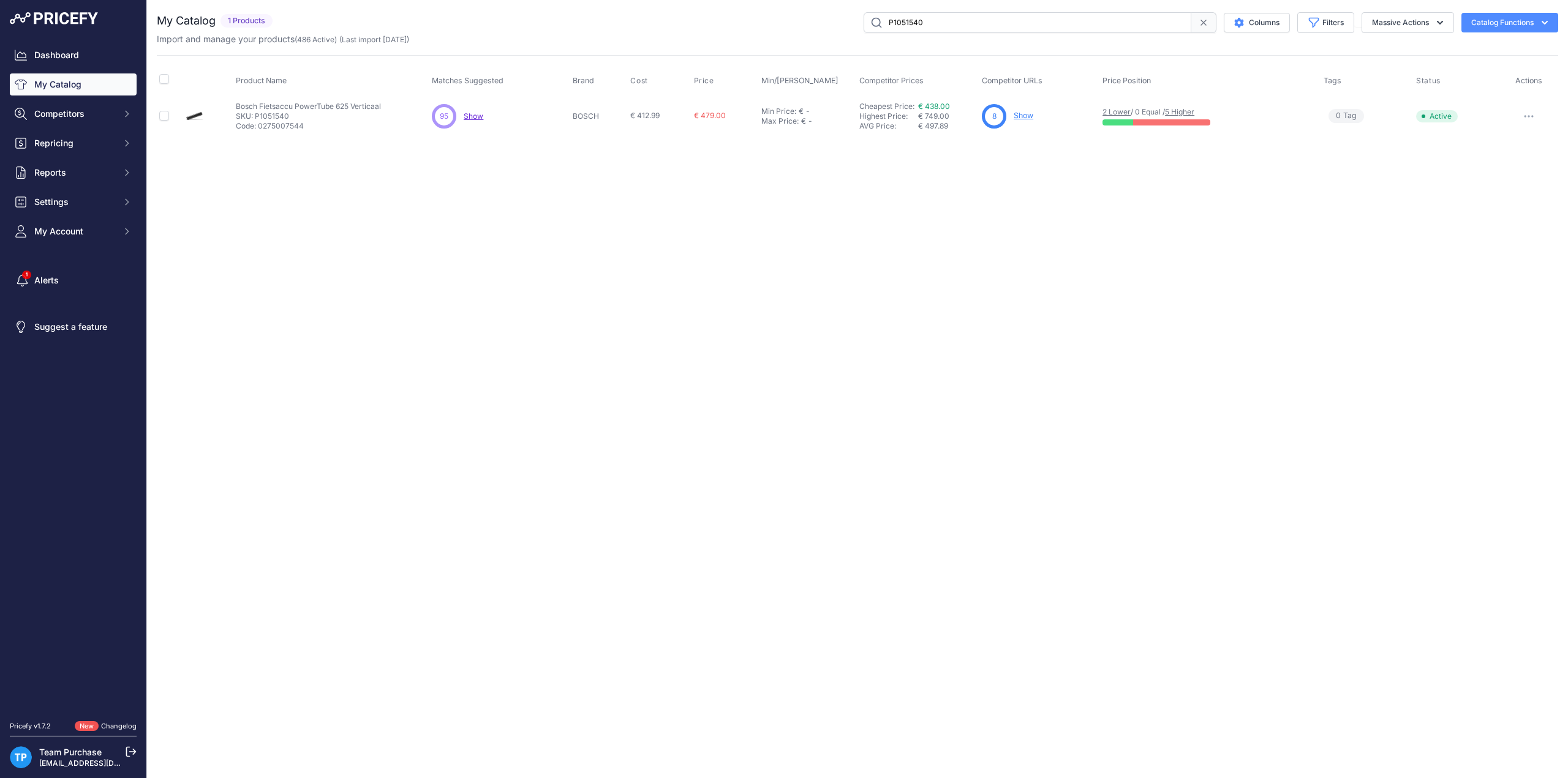
click at [307, 369] on div "Close You are not connected to the internet." at bounding box center [858, 389] width 1421 height 778
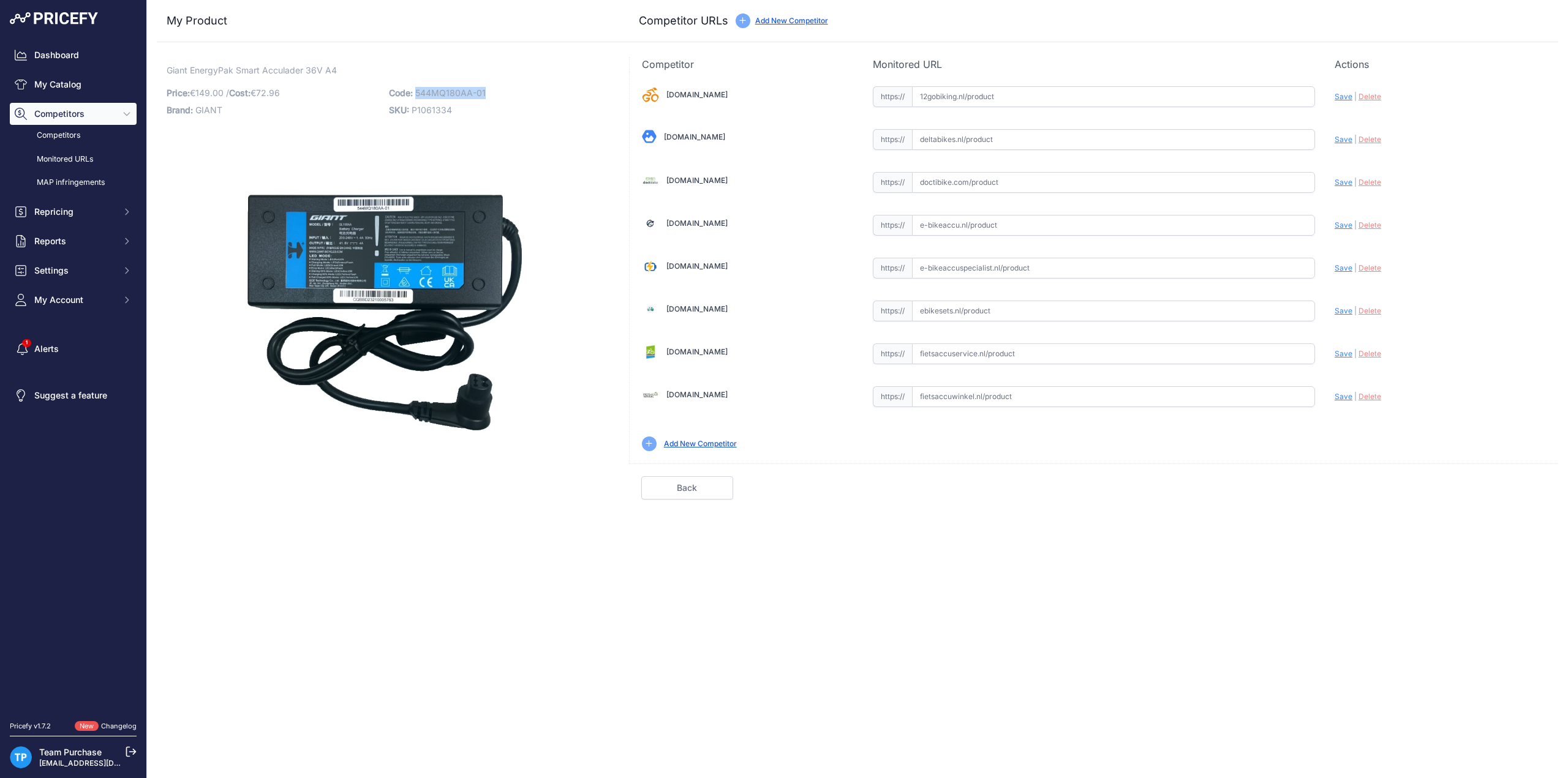
drag, startPoint x: 415, startPoint y: 90, endPoint x: 503, endPoint y: 93, distance: 88.1
click at [503, 93] on p "Code: 544MQ180AA-01" at bounding box center [497, 93] width 215 height 17
copy span "544MQ180AA-01"
click at [440, 105] on span "P1061334" at bounding box center [432, 110] width 40 height 10
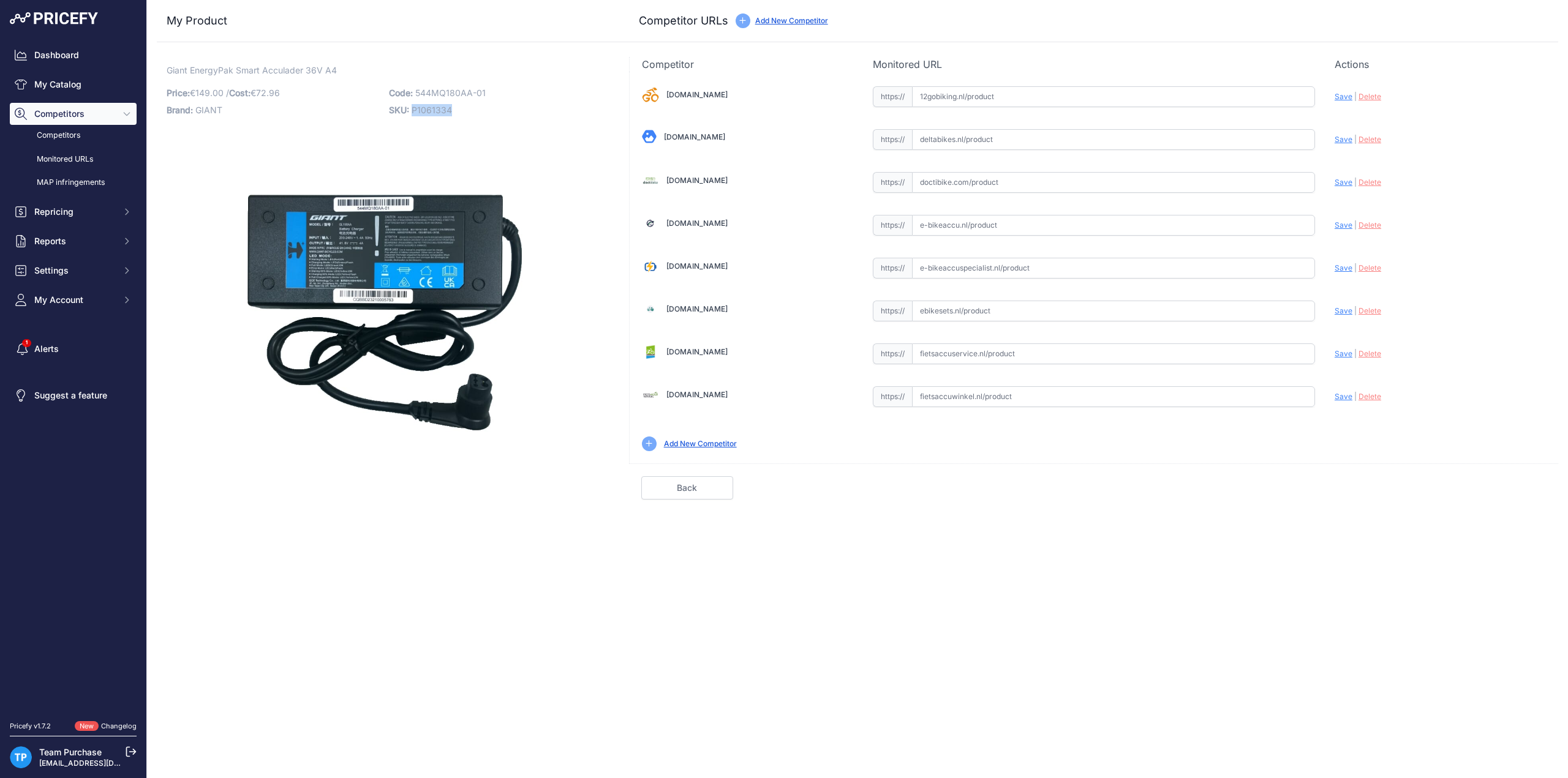
copy span "P1061334"
click at [429, 109] on span "P1061334" at bounding box center [432, 110] width 40 height 10
click at [441, 112] on span "P1061334" at bounding box center [432, 110] width 40 height 10
click at [501, 118] on div "Giant EnergyPak Smart Acculader 36V A4 Link Price: € 149.00 / Cost: € 72.96 Bra…" at bounding box center [385, 263] width 438 height 399
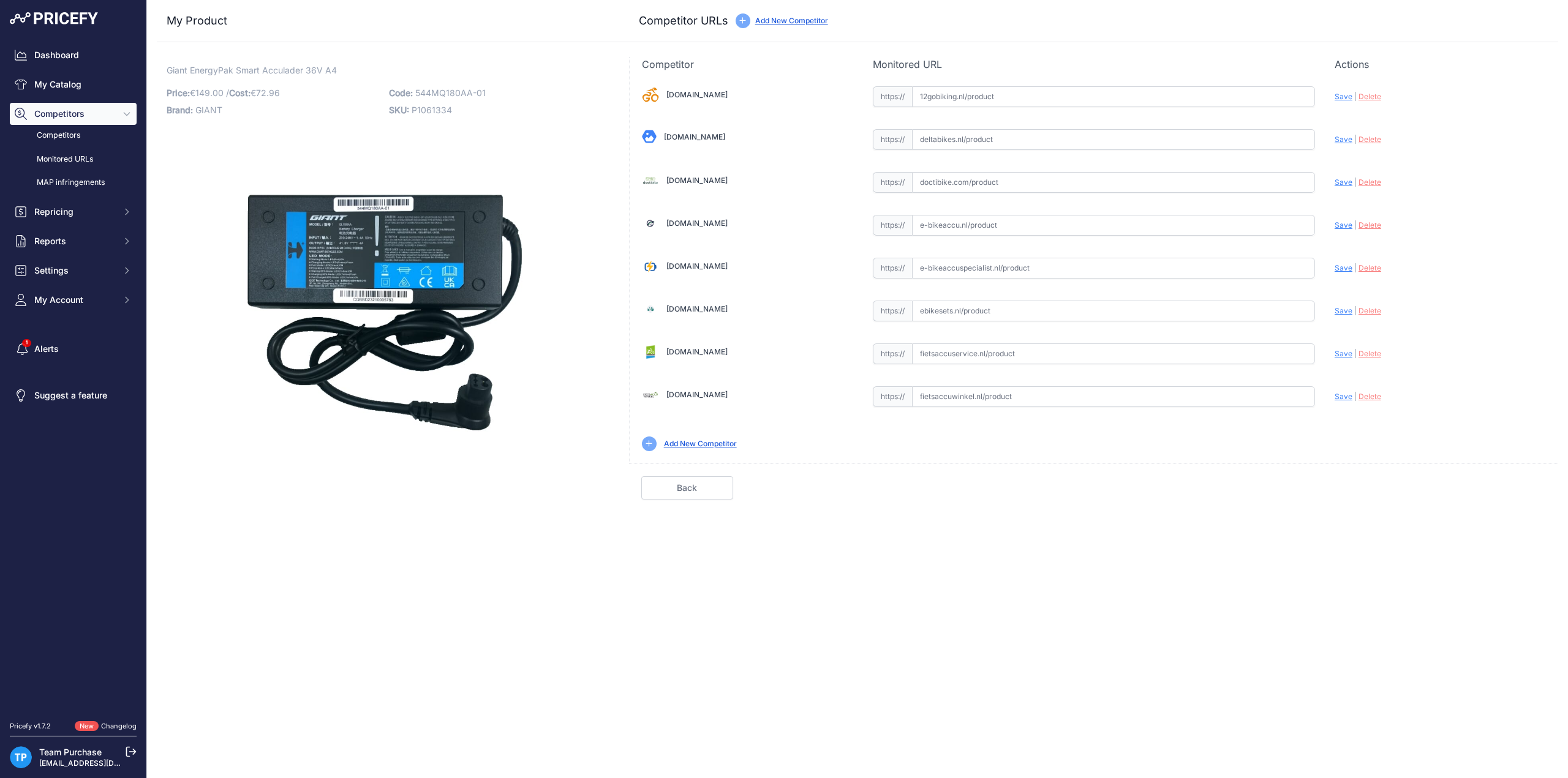
click at [407, 111] on span "SKU:" at bounding box center [399, 110] width 20 height 10
click at [424, 107] on span "P1061334" at bounding box center [432, 110] width 40 height 10
click at [492, 116] on p "SKU: P1061334" at bounding box center [497, 110] width 215 height 17
